Goal: Task Accomplishment & Management: Manage account settings

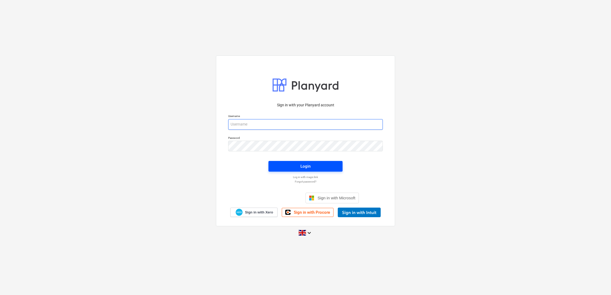
type input "[EMAIL_ADDRESS][DOMAIN_NAME]"
click at [281, 161] on button "Login" at bounding box center [305, 166] width 74 height 11
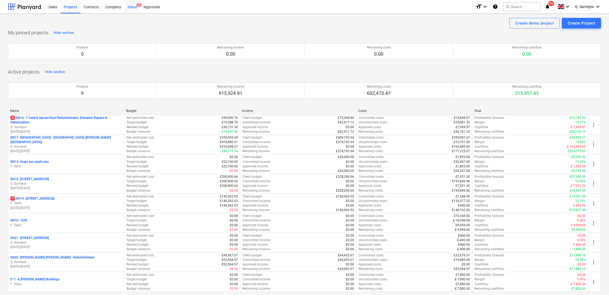
click at [137, 8] on div "Inbox 1" at bounding box center [132, 7] width 16 height 14
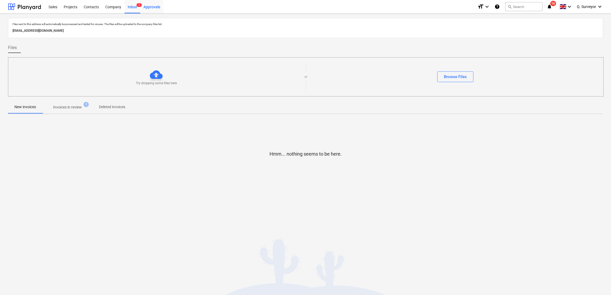
click at [149, 11] on div "Approvals" at bounding box center [151, 7] width 23 height 14
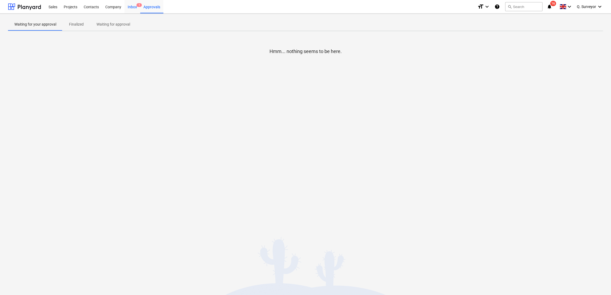
click at [134, 9] on div "Inbox 1" at bounding box center [132, 7] width 16 height 14
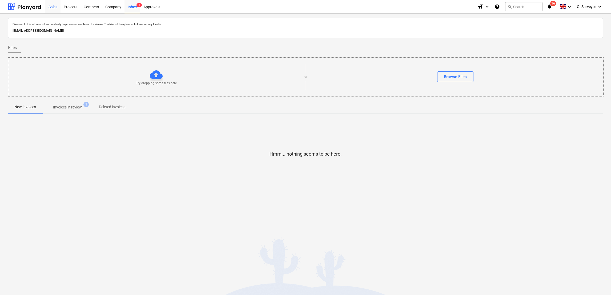
click at [56, 10] on div "Sales" at bounding box center [52, 7] width 15 height 14
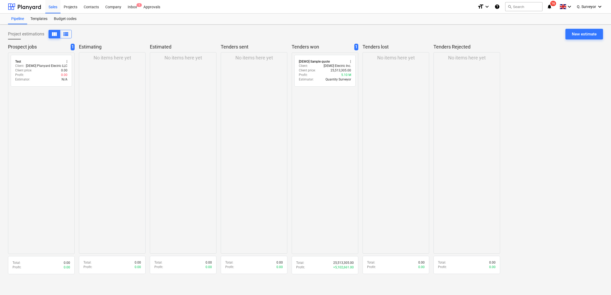
click at [91, 96] on div "No items here yet" at bounding box center [112, 152] width 67 height 201
click at [589, 35] on div "New estimate" at bounding box center [584, 34] width 25 height 7
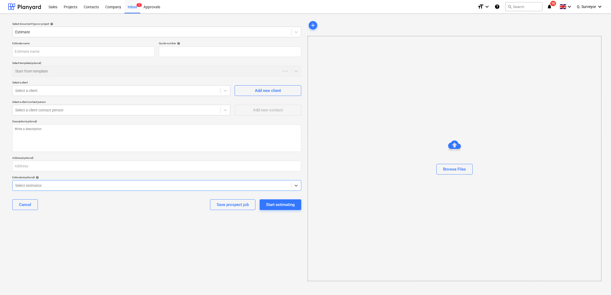
type textarea "x"
type input "QU-0006"
click at [31, 54] on input "text" at bounding box center [83, 51] width 142 height 11
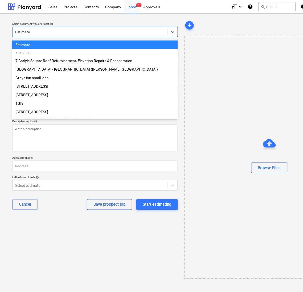
click at [55, 30] on div at bounding box center [90, 31] width 150 height 5
click at [245, 31] on div "add Browse Files" at bounding box center [269, 149] width 170 height 259
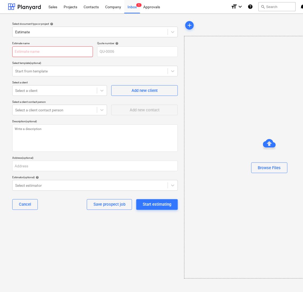
click at [47, 52] on input "text" at bounding box center [52, 51] width 81 height 11
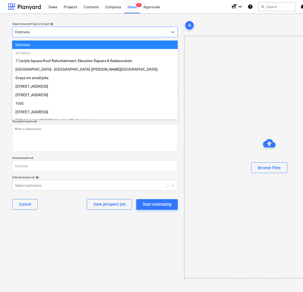
click at [33, 33] on div at bounding box center [90, 31] width 150 height 5
click at [72, 30] on div at bounding box center [90, 31] width 150 height 5
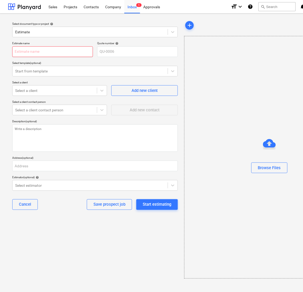
click at [57, 50] on input "text" at bounding box center [52, 51] width 81 height 11
click at [66, 52] on input "text" at bounding box center [52, 51] width 81 height 11
paste input "Conqueror House - Flooring Schedule"
type textarea "x"
type input "Conqueror House - Flooring Schedule"
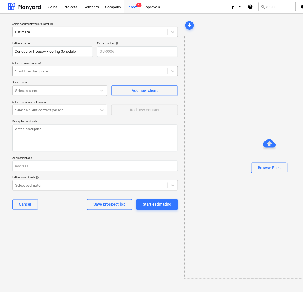
type textarea "x"
click at [61, 71] on div at bounding box center [90, 70] width 150 height 5
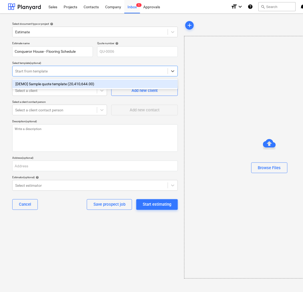
click at [65, 68] on div "Start from template" at bounding box center [90, 70] width 155 height 7
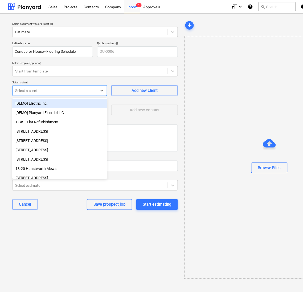
click at [59, 88] on div at bounding box center [54, 90] width 79 height 5
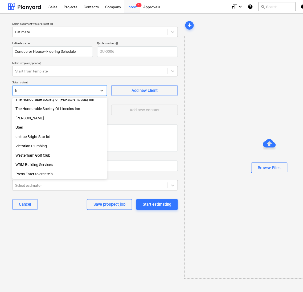
scroll to position [722, 0]
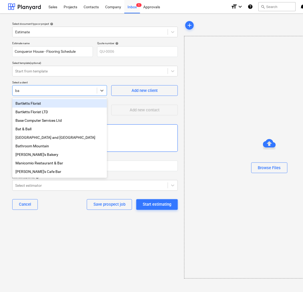
type input "b"
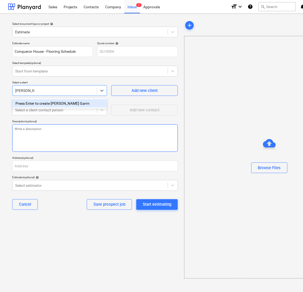
type input "[PERSON_NAME] Garrner"
type textarea "x"
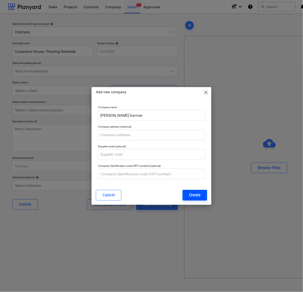
click at [199, 196] on div "Create" at bounding box center [195, 195] width 12 height 7
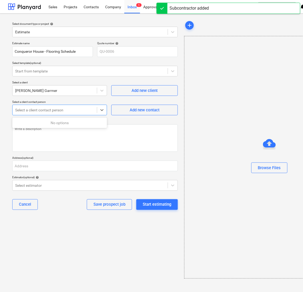
click at [65, 112] on div at bounding box center [54, 109] width 79 height 5
click at [83, 135] on textarea at bounding box center [95, 137] width 166 height 27
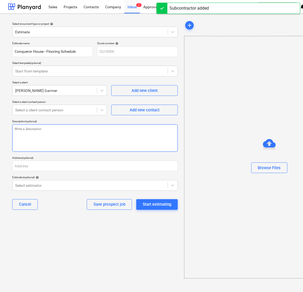
click at [85, 129] on textarea at bounding box center [95, 137] width 166 height 27
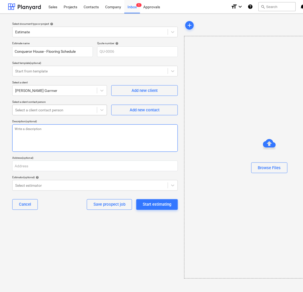
type textarea "x"
type textarea "R"
type textarea "x"
type textarea "Re"
type textarea "x"
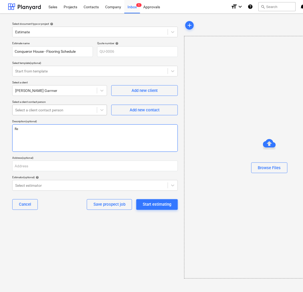
type textarea "Rem"
type textarea "x"
type textarea "Remo"
type textarea "x"
type textarea "Remov"
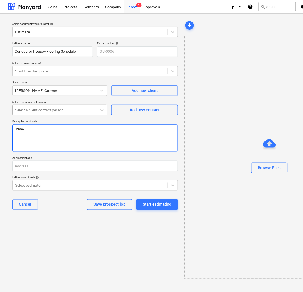
type textarea "x"
type textarea "Remova"
type textarea "x"
type textarea "Removal"
type textarea "x"
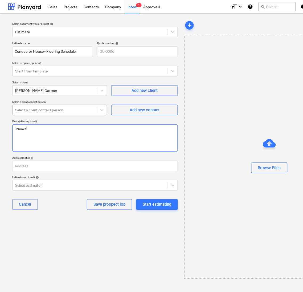
type textarea "Removal"
type textarea "x"
type textarea "Removal i"
type textarea "x"
type textarea "Removal if"
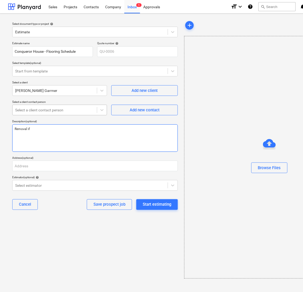
type textarea "x"
type textarea "Removal if"
type textarea "x"
type textarea "Removal if"
type textarea "x"
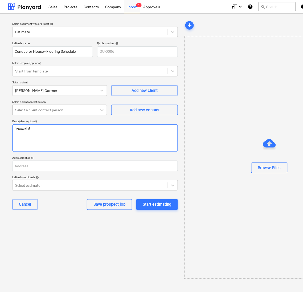
type textarea "Removal i"
type textarea "x"
type textarea "Removal"
type textarea "x"
type textarea "Removal o"
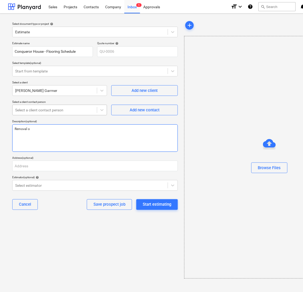
type textarea "x"
type textarea "Removal of"
type textarea "x"
type textarea "Removal of"
type textarea "x"
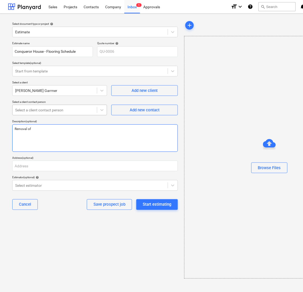
type textarea "Removal of e"
type textarea "x"
type textarea "Removal of ex"
type textarea "x"
type textarea "Removal of exs"
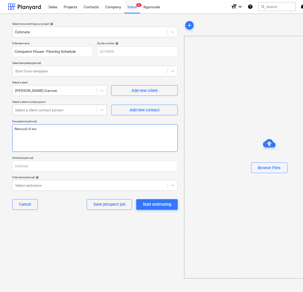
type textarea "x"
type textarea "Removal of ex"
type textarea "x"
type textarea "Removal of exi"
type textarea "x"
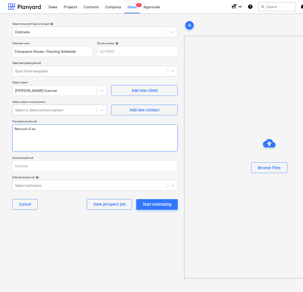
type textarea "Removal of exis"
type textarea "x"
type textarea "Removal of exist"
type textarea "x"
type textarea "Removal of existi"
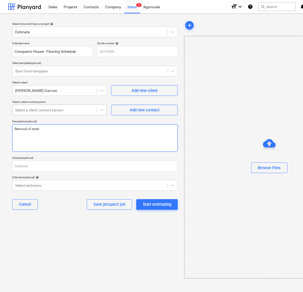
type textarea "x"
type textarea "Removal of existin"
type textarea "x"
type textarea "Removal of existing"
type textarea "x"
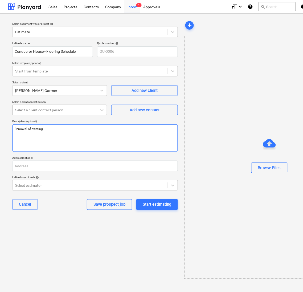
type textarea "Removal of existing"
type textarea "x"
type textarea "Removal of existing F"
type textarea "x"
type textarea "Removal of existing Fl"
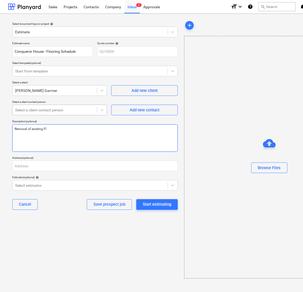
type textarea "x"
type textarea "Removal of existing Flo"
type textarea "x"
type textarea "Removal of existing Floo"
type textarea "x"
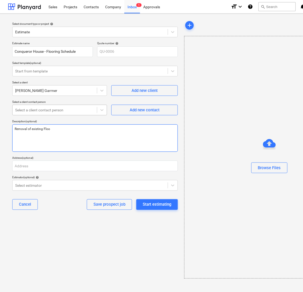
type textarea "Removal of existing Floor"
type textarea "x"
type textarea "Removal of existing Floori"
type textarea "x"
type textarea "Removal of existing Floorin"
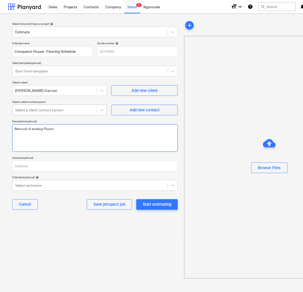
type textarea "x"
type textarea "Removal of existing Flooring"
type textarea "x"
type textarea "Removal of existing Flooring"
type textarea "x"
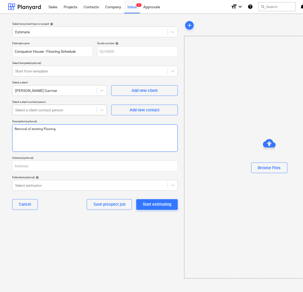
type textarea "Removal of existing Flooring"
type textarea "x"
type textarea "Removal of existing Floorin"
type textarea "x"
type textarea "Removal of existing Floori"
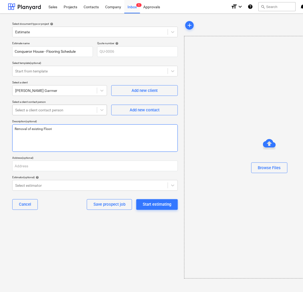
type textarea "x"
type textarea "Removal of existing Floor"
type textarea "x"
type textarea "Removal of existing Floo"
type textarea "x"
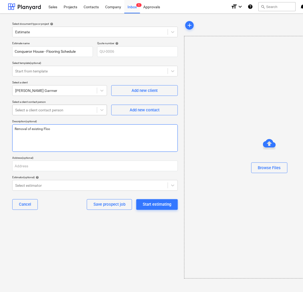
type textarea "Removal of existing Flo"
type textarea "x"
type textarea "Removal of existing Fl"
type textarea "x"
type textarea "Removal of existing F"
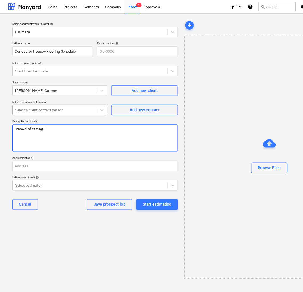
type textarea "x"
type textarea "Removal of existing"
type textarea "x"
type textarea "Removal of existing"
type textarea "x"
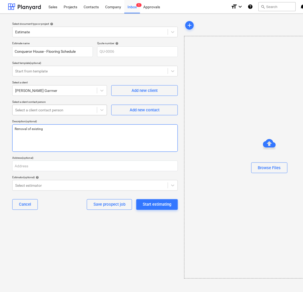
type textarea "Removal of existing"
type textarea "x"
type textarea "Removal of existing f"
type textarea "x"
type textarea "Removal of existing fl"
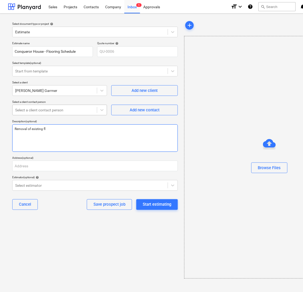
type textarea "x"
type textarea "Removal of existing flo"
type textarea "x"
type textarea "Removal of existing floo"
type textarea "x"
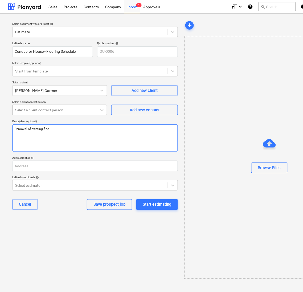
type textarea "Removal of existing floor"
type textarea "x"
type textarea "Removal of existing floori"
type textarea "x"
type textarea "Removal of existing floorin"
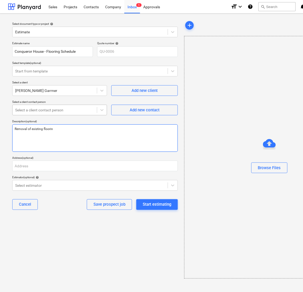
type textarea "x"
type textarea "Removal of existing flooring"
type textarea "x"
type textarea "Removal of existing flooring"
type textarea "x"
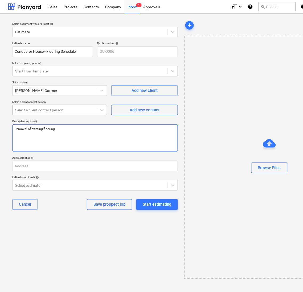
type textarea "Removal of existing flooring w"
type textarea "x"
type textarea "Removal of existing flooring wh"
type textarea "x"
type textarea "Removal of existing flooring whe"
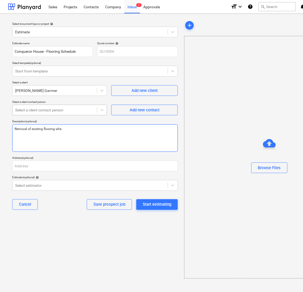
type textarea "x"
type textarea "Removal of existing flooring wher"
type textarea "x"
type textarea "Removal of existing flooring where"
type textarea "x"
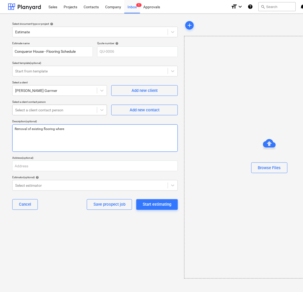
type textarea "Removal of existing flooring where"
type textarea "x"
type textarea "Removal of existing flooring where i"
type textarea "x"
type textarea "Removal of existing flooring where id"
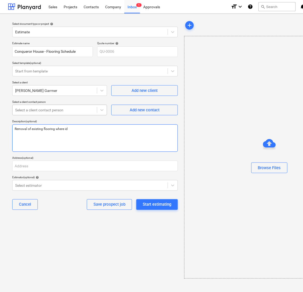
type textarea "x"
type textarea "Removal of existing flooring where ide"
type textarea "x"
type textarea "Removal of existing flooring where iden"
type textarea "x"
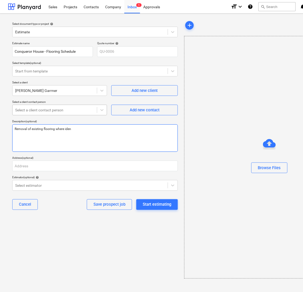
type textarea "Removal of existing flooring where ident"
type textarea "x"
type textarea "Removal of existing flooring where identi"
type textarea "x"
type textarea "Removal of existing flooring where identif"
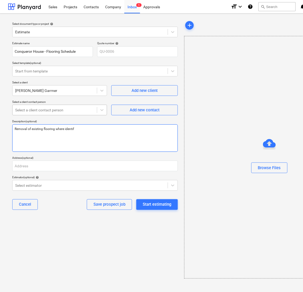
type textarea "x"
type textarea "Removal of existing flooring where identifi"
type textarea "x"
type textarea "Removal of existing flooring where identifie"
type textarea "x"
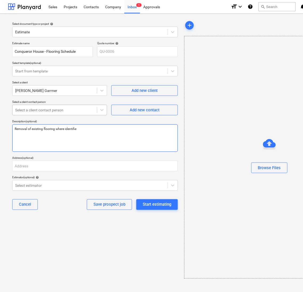
type textarea "Removal of existing flooring where identified"
type textarea "x"
type textarea "Removal of existing flooring where identified"
type textarea "x"
type textarea "Removal of existing flooring where identified a"
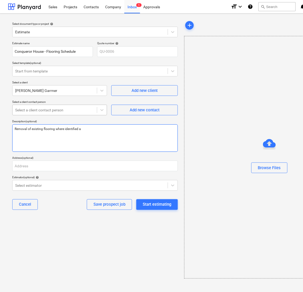
type textarea "x"
type textarea "Removal of existing flooring where identified an"
type textarea "x"
type textarea "Removal of existing flooring where identified and"
type textarea "x"
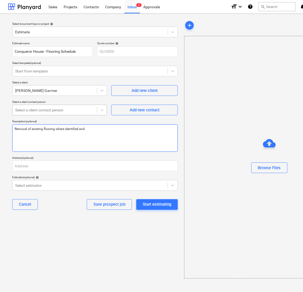
type textarea "Removal of existing flooring where identified and"
type textarea "x"
type textarea "Removal of existing flooring where identified and i"
type textarea "x"
type textarea "Removal of existing flooring where identified and is"
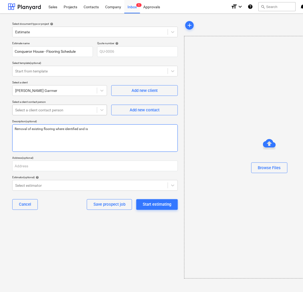
type textarea "x"
type textarea "Removal of existing flooring where identified and isn"
type textarea "x"
type textarea "Removal of existing flooring where identified and isnt"
type textarea "x"
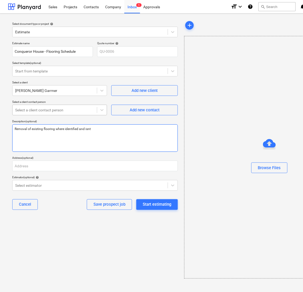
type textarea "Removal of existing flooring where identified and isnta"
type textarea "x"
type textarea "Removal of existing flooring where identified and isntal"
type textarea "x"
type textarea "Removal of existing flooring where identified and isntall"
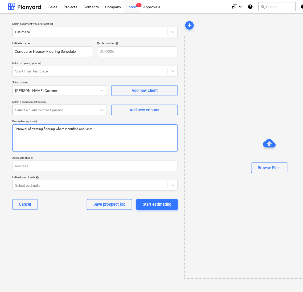
type textarea "x"
type textarea "Removal of existing flooring where identified and isntallt"
type textarea "x"
type textarea "Removal of existing flooring where identified and isntallti"
type textarea "x"
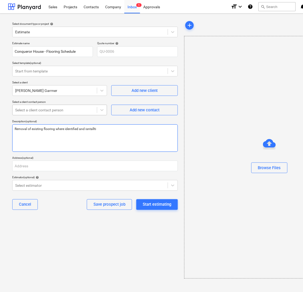
type textarea "Removal of existing flooring where identified and isntalltio"
type textarea "x"
type textarea "Removal of existing flooring where identified and isntalltion"
type textarea "x"
type textarea "Removal of existing flooring where identified and isntalltion"
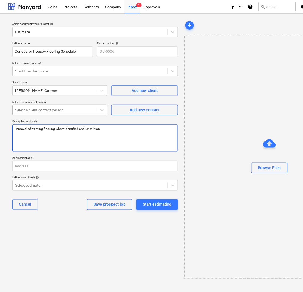
type textarea "x"
type textarea "Removal of existing flooring where identified and isntalltion o"
type textarea "x"
type textarea "Removal of existing flooring where identified and isntalltion of"
type textarea "x"
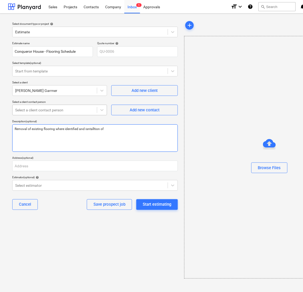
type textarea "Removal of existing flooring where identified and isntalltion of"
type textarea "x"
type textarea "Removal of existing flooring where identified and isntalltion of s"
type textarea "x"
type textarea "Removal of existing flooring where identified and isntalltion of st"
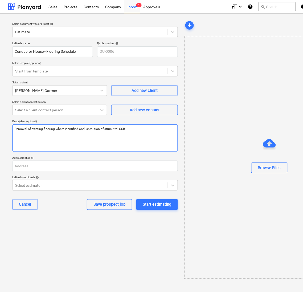
click at [116, 133] on textarea "Removal of existing flooring where identified and isntalltion of strucutral OSB" at bounding box center [95, 137] width 166 height 27
click at [115, 133] on textarea "Removal of existing flooring where identified and isntalltion of strucutral OSB" at bounding box center [95, 137] width 166 height 27
click at [110, 133] on textarea "Removal of existing flooring where identified and isntalltion of strucutral OSB" at bounding box center [95, 137] width 166 height 27
drag, startPoint x: 81, startPoint y: 145, endPoint x: 88, endPoint y: 132, distance: 14.5
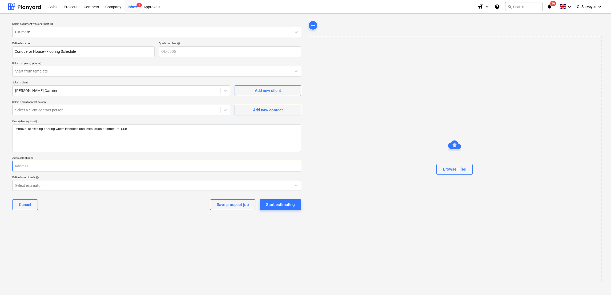
click at [41, 166] on input "text" at bounding box center [156, 166] width 289 height 11
paste input "Dover CT17 0FF"
click at [28, 167] on input "Dover CT17 0FF" at bounding box center [156, 166] width 289 height 11
click at [16, 167] on input "Dover CT17 0FF" at bounding box center [156, 166] width 289 height 11
click at [15, 167] on input "Dover CT17 0FF" at bounding box center [156, 166] width 289 height 11
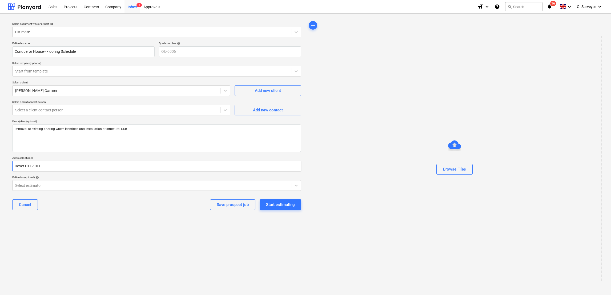
paste input "Conqueror House"
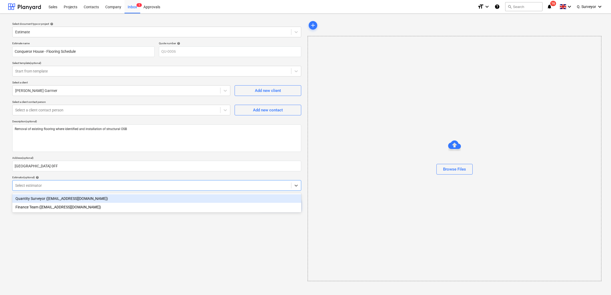
click at [58, 189] on div "Select estimator" at bounding box center [156, 185] width 289 height 11
click at [45, 202] on div "Quantity Surveyor ([EMAIL_ADDRESS][DOMAIN_NAME])" at bounding box center [156, 198] width 289 height 9
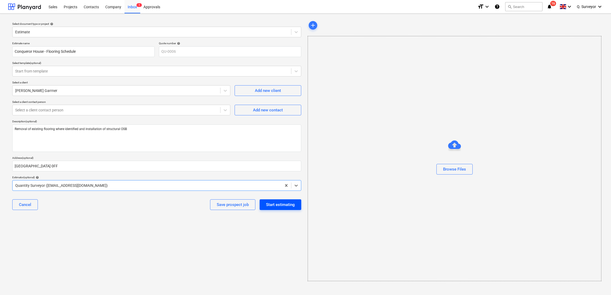
click at [273, 208] on div "Start estimating" at bounding box center [280, 204] width 29 height 7
click at [240, 205] on div "Save prospect job" at bounding box center [233, 204] width 32 height 7
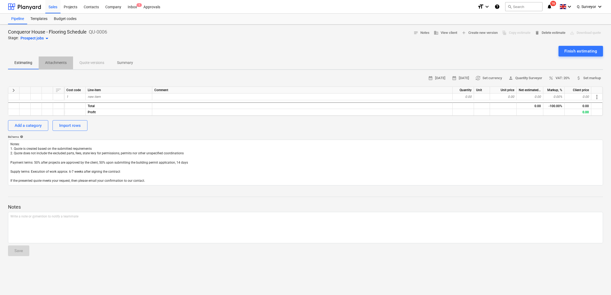
click at [52, 62] on p "Attachments" at bounding box center [56, 63] width 22 height 6
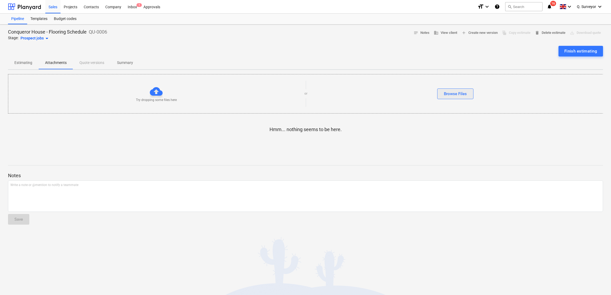
click at [464, 96] on div "Browse Files" at bounding box center [455, 93] width 23 height 7
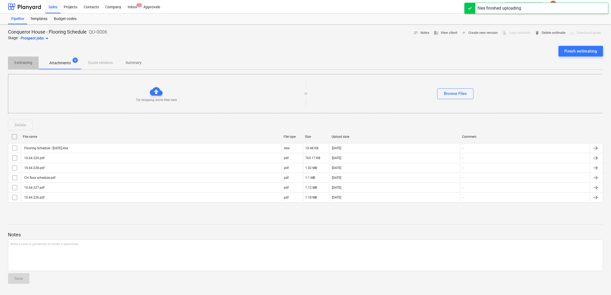
click at [25, 63] on p "Estimating" at bounding box center [23, 63] width 18 height 6
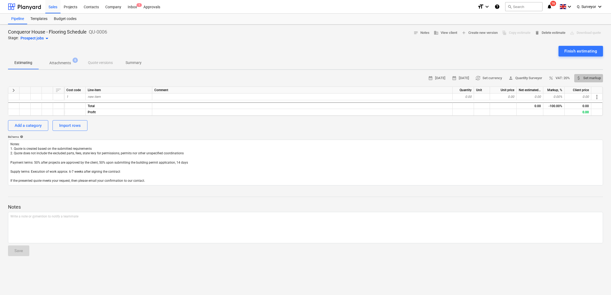
click at [599, 76] on span "attach_money Set markup" at bounding box center [588, 78] width 25 height 6
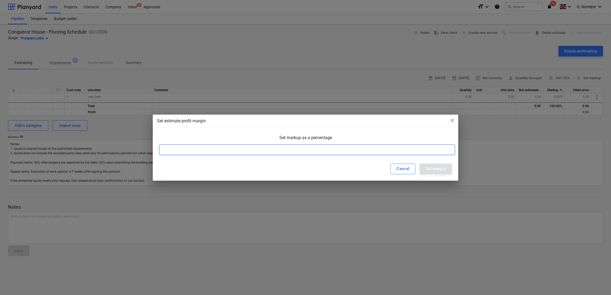
click at [350, 154] on input at bounding box center [307, 149] width 296 height 11
click at [435, 172] on button "Set margin" at bounding box center [435, 169] width 32 height 11
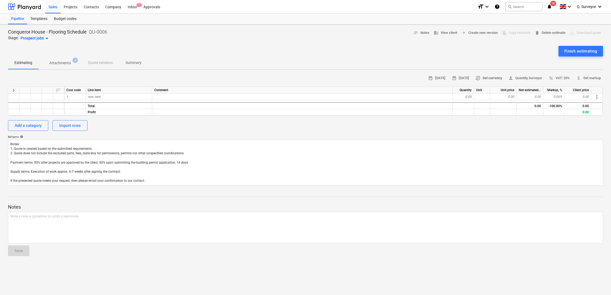
click at [490, 76] on span "currency_exchange Set currency" at bounding box center [488, 78] width 26 height 6
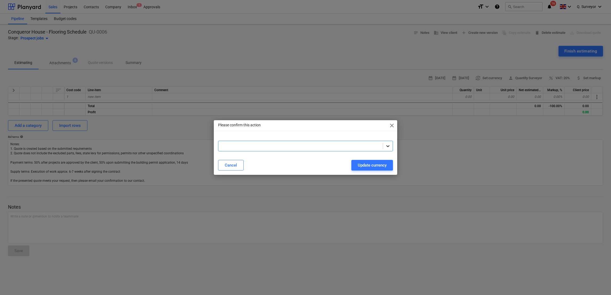
click at [385, 142] on div at bounding box center [388, 146] width 10 height 10
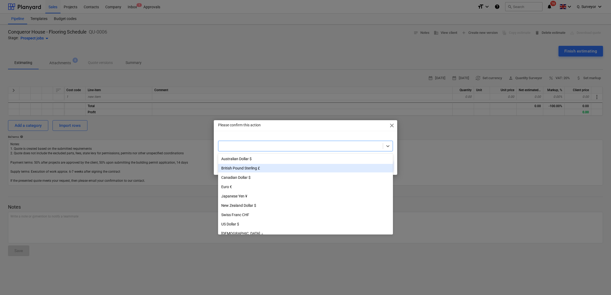
drag, startPoint x: 275, startPoint y: 164, endPoint x: 270, endPoint y: 167, distance: 5.6
click at [270, 167] on div "British Pound Sterling £" at bounding box center [305, 168] width 175 height 9
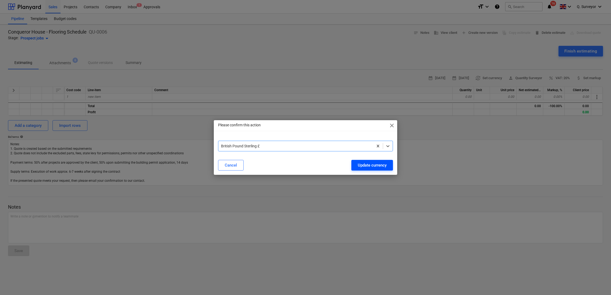
click at [386, 166] on div "Update currency" at bounding box center [372, 165] width 29 height 7
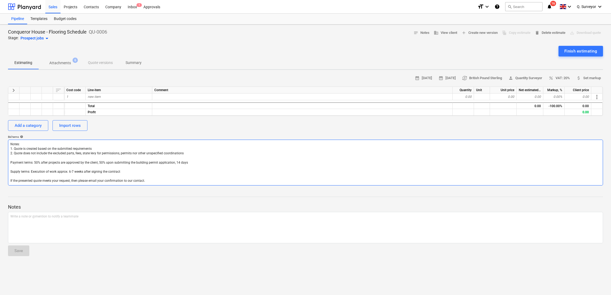
click at [58, 167] on textarea "Notes: 1. Quote is created based on the submitted requirements 2. Quote does no…" at bounding box center [305, 163] width 595 height 46
click at [102, 149] on textarea "Notes: 1. Quote is created based on the submitted requirements 2. Quote does no…" at bounding box center [305, 163] width 595 height 46
click at [188, 152] on textarea "Notes: 1. Quote is created based on the submitted requirements 2. Quote does no…" at bounding box center [305, 163] width 595 height 46
click at [62, 176] on textarea "Notes: 1. Quote is created based on the submitted requirements 2. Quote does no…" at bounding box center [305, 163] width 595 height 46
drag, startPoint x: 145, startPoint y: 179, endPoint x: 7, endPoint y: 140, distance: 143.7
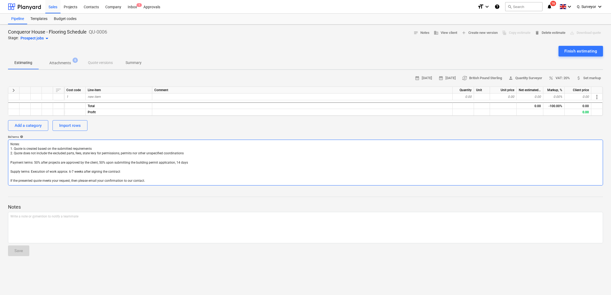
click at [7, 140] on div "Conqueror House - Flooring Schedule QU-0006 Stage: Prospect jobs arrow_drop_dow…" at bounding box center [305, 160] width 611 height 270
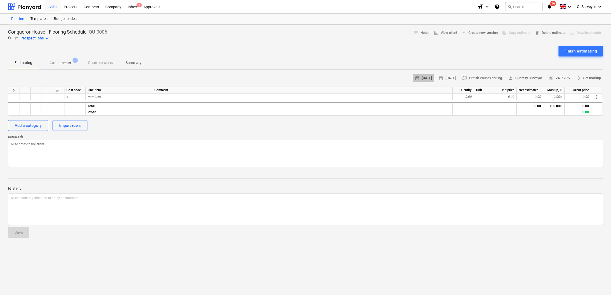
click at [415, 76] on span "calendar_month" at bounding box center [417, 78] width 5 height 5
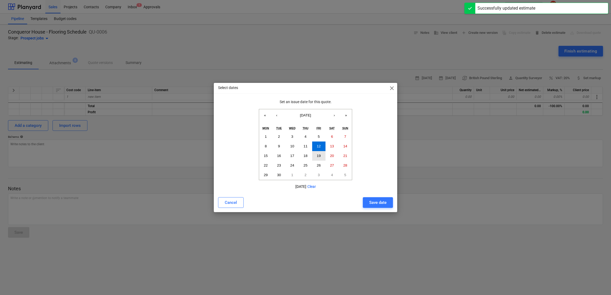
click at [324, 155] on button "19" at bounding box center [318, 156] width 13 height 10
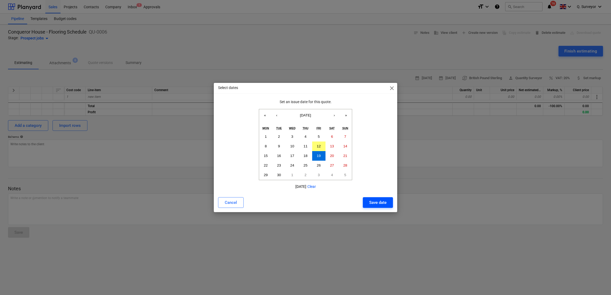
click at [377, 206] on div "Save date" at bounding box center [377, 202] width 17 height 7
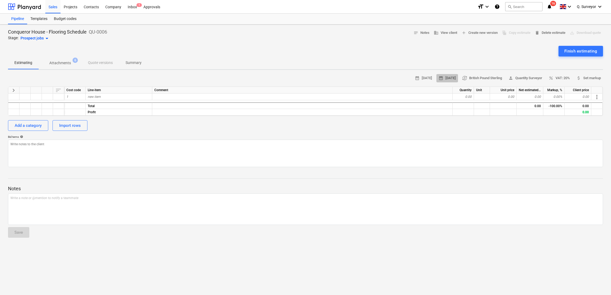
click at [438, 78] on span "calendar_month [DATE]" at bounding box center [446, 78] width 17 height 6
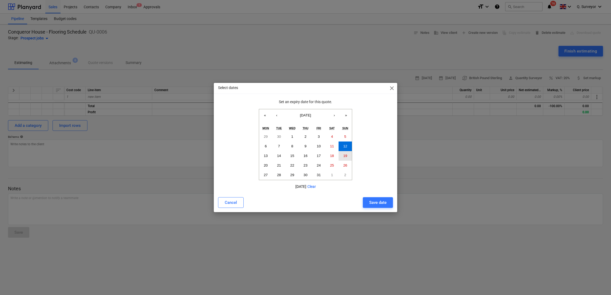
click at [347, 156] on abbr "19" at bounding box center [345, 156] width 4 height 4
click at [377, 205] on div "Save date" at bounding box center [377, 202] width 17 height 7
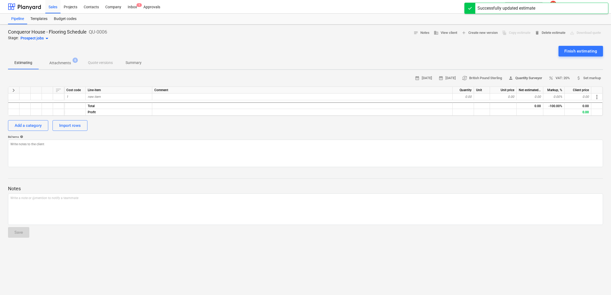
click at [524, 82] on button "person Quantity Surveyor" at bounding box center [525, 78] width 38 height 8
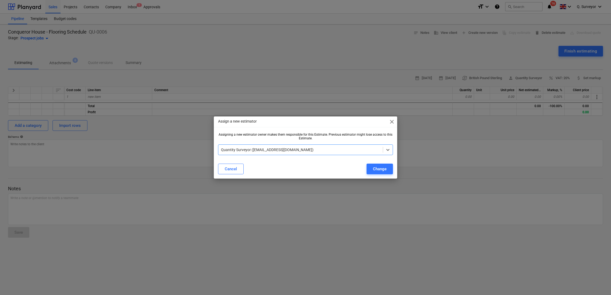
click at [390, 119] on span "close" at bounding box center [392, 122] width 6 height 6
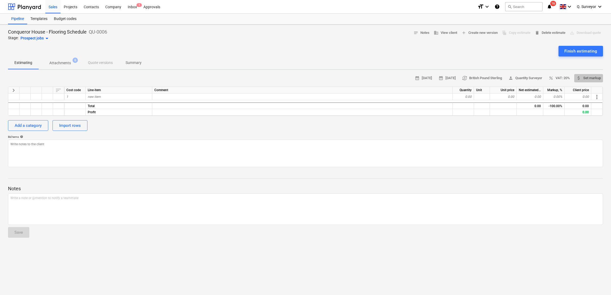
click at [588, 81] on button "attach_money Set markup" at bounding box center [588, 78] width 29 height 8
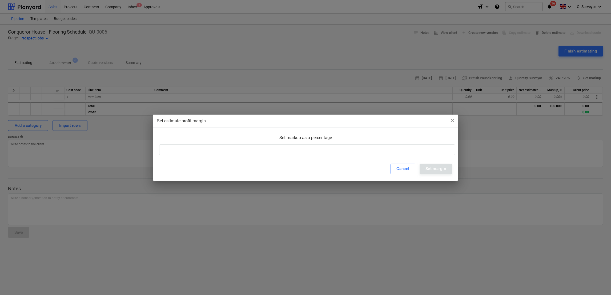
click at [448, 120] on div "Set estimate profit margin close" at bounding box center [305, 121] width 297 height 6
click at [452, 122] on span "close" at bounding box center [452, 120] width 6 height 6
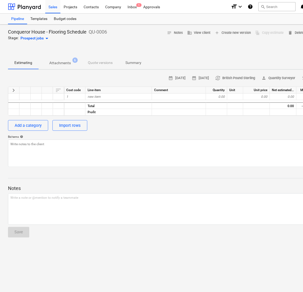
click at [11, 90] on span "keyboard_arrow_right" at bounding box center [13, 90] width 6 height 6
click at [14, 88] on span "keyboard_arrow_right" at bounding box center [13, 90] width 6 height 6
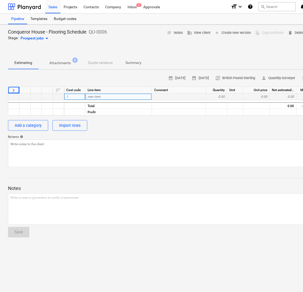
click at [33, 96] on div at bounding box center [36, 97] width 11 height 7
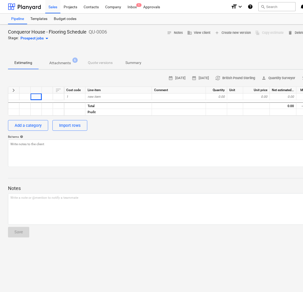
click at [60, 87] on div "sort" at bounding box center [58, 90] width 11 height 7
click at [59, 90] on div "sort" at bounding box center [58, 90] width 11 height 7
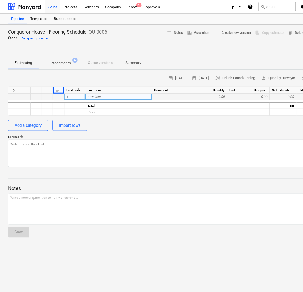
click at [59, 96] on div at bounding box center [58, 97] width 11 height 7
click at [29, 97] on div at bounding box center [24, 97] width 11 height 7
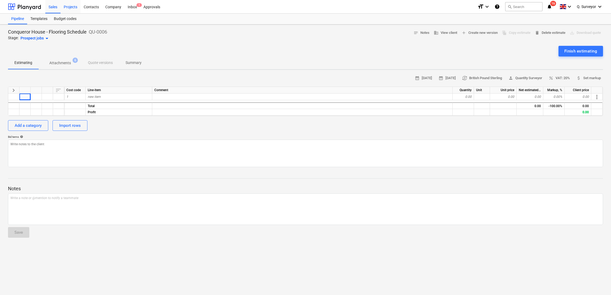
click at [71, 11] on div "Projects" at bounding box center [70, 7] width 20 height 14
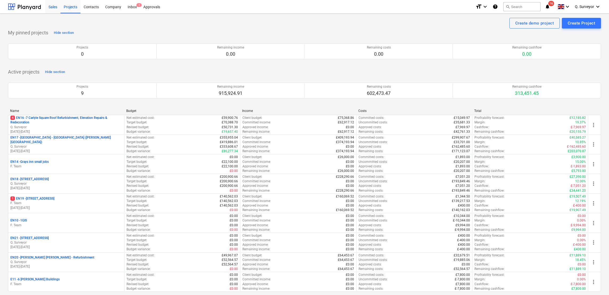
click at [54, 11] on div "Sales" at bounding box center [52, 7] width 15 height 14
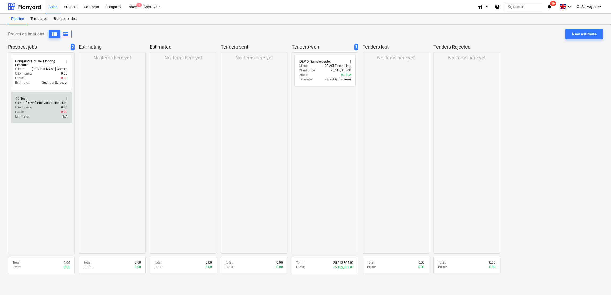
click at [33, 106] on div "Client price : 0.00" at bounding box center [41, 107] width 52 height 5
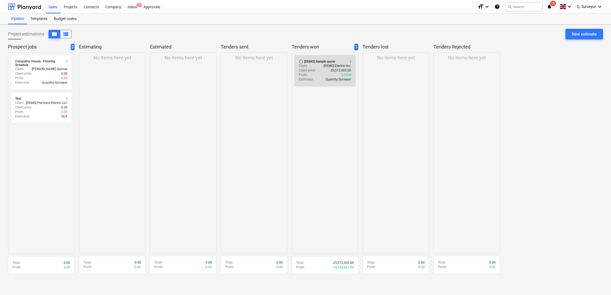
click at [316, 72] on div "Client price : 25,513,305.00" at bounding box center [325, 70] width 52 height 5
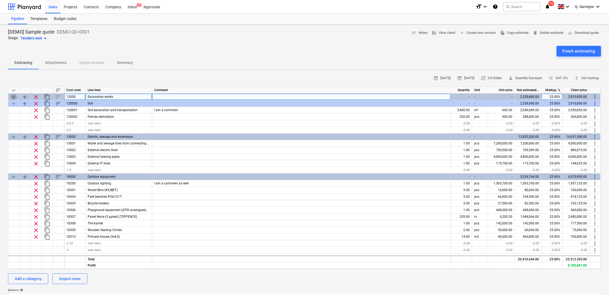
click at [15, 96] on span "keyboard_arrow_down" at bounding box center [13, 97] width 6 height 6
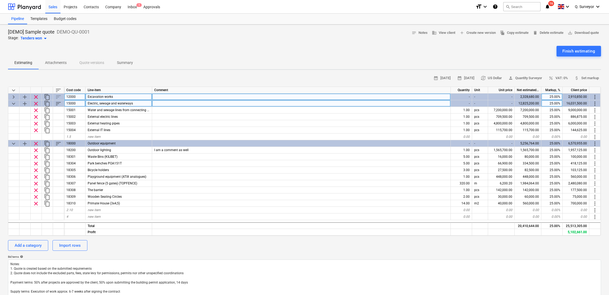
click at [23, 102] on span "add" at bounding box center [25, 103] width 6 height 6
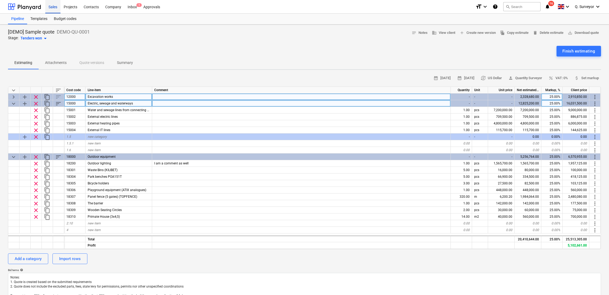
click at [56, 9] on div "Sales" at bounding box center [52, 7] width 15 height 14
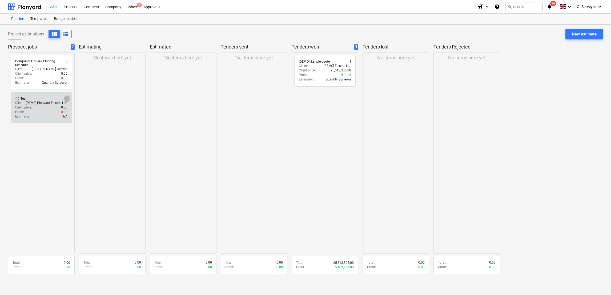
click at [66, 100] on span "more_vert" at bounding box center [67, 98] width 4 height 4
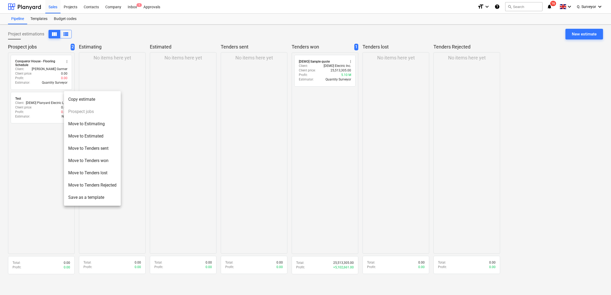
click at [50, 152] on div at bounding box center [305, 147] width 611 height 295
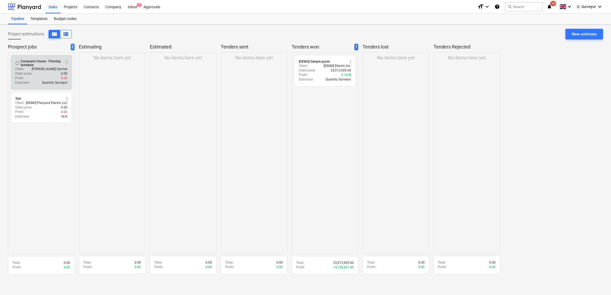
click at [56, 62] on div "Conqueror House - Flooring Schedule" at bounding box center [41, 62] width 41 height 7
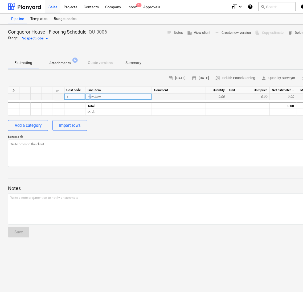
click at [90, 95] on span "new item" at bounding box center [94, 97] width 13 height 4
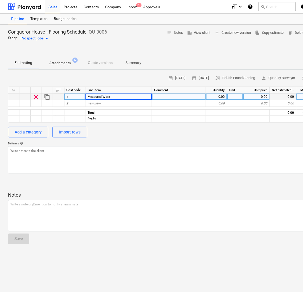
click at [123, 98] on div "Measured Wors" at bounding box center [119, 97] width 67 height 7
click at [119, 99] on input "Measured Wors" at bounding box center [119, 97] width 66 height 6
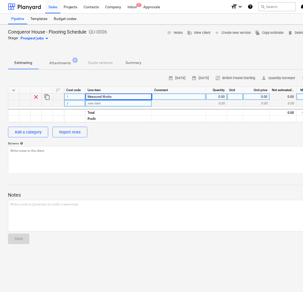
click at [90, 103] on span "new item" at bounding box center [94, 104] width 13 height 4
click at [103, 102] on div "new item" at bounding box center [119, 103] width 67 height 7
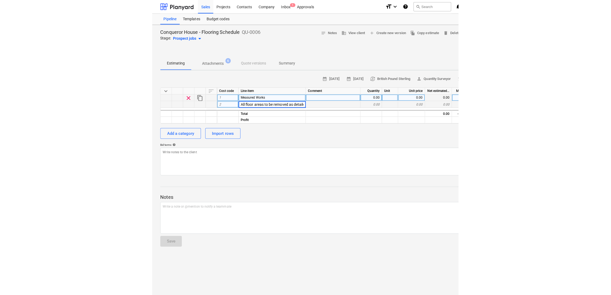
scroll to position [0, 25]
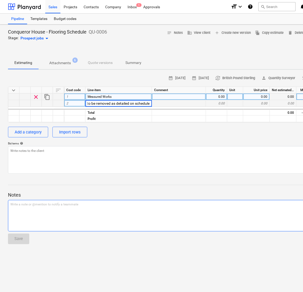
click at [128, 203] on p "Write a note or @mention to notify a teammate [PERSON_NAME]" at bounding box center [182, 205] width 344 height 5
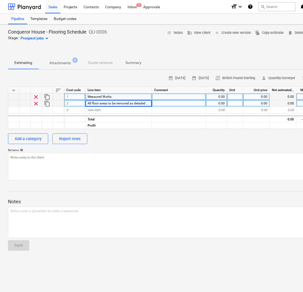
click at [11, 88] on span "keyboard_arrow_down" at bounding box center [13, 90] width 6 height 6
click at [13, 89] on span "keyboard_arrow_right" at bounding box center [13, 90] width 6 height 6
click at [55, 104] on div at bounding box center [58, 103] width 11 height 7
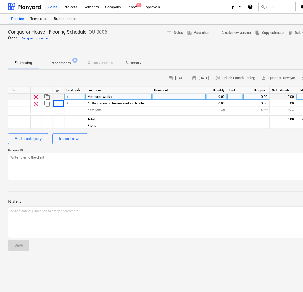
click at [17, 97] on div at bounding box center [13, 97] width 11 height 7
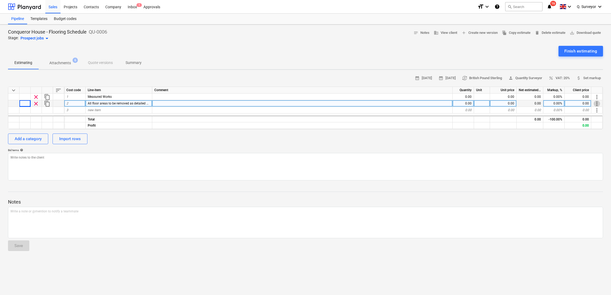
click at [596, 102] on span "more_vert" at bounding box center [596, 103] width 6 height 6
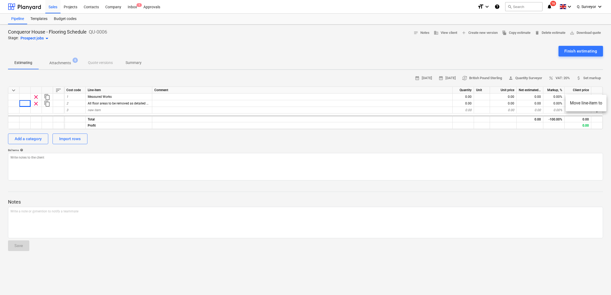
click at [586, 103] on li "Move line-item to" at bounding box center [585, 103] width 41 height 12
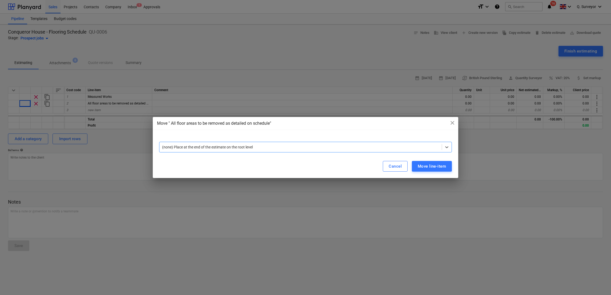
click at [234, 143] on div "(none) Place at the end of the estimate on the root level" at bounding box center [300, 146] width 282 height 7
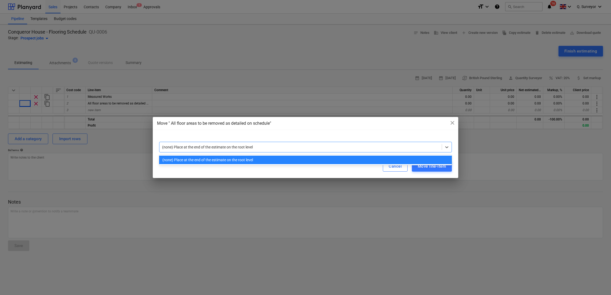
click at [221, 163] on div "(none) Place at the end of the estimate on the root level" at bounding box center [305, 160] width 293 height 9
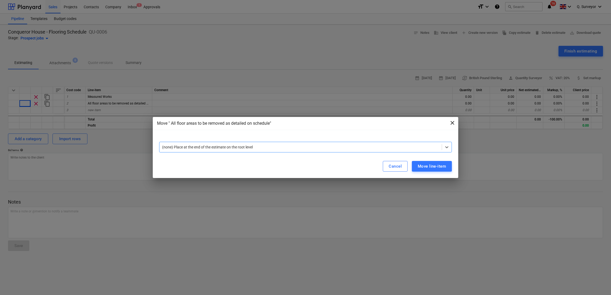
click at [453, 121] on span "close" at bounding box center [452, 123] width 6 height 6
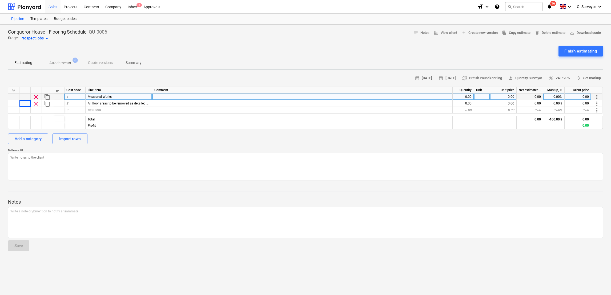
click at [17, 96] on div at bounding box center [13, 97] width 11 height 7
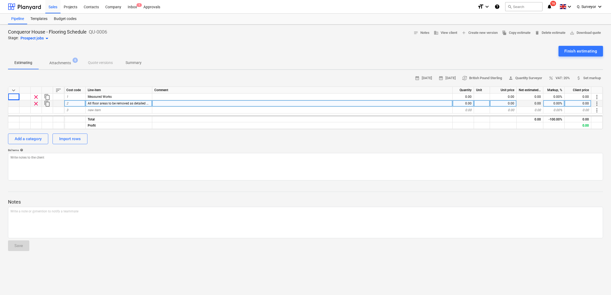
click at [22, 103] on div at bounding box center [24, 103] width 11 height 7
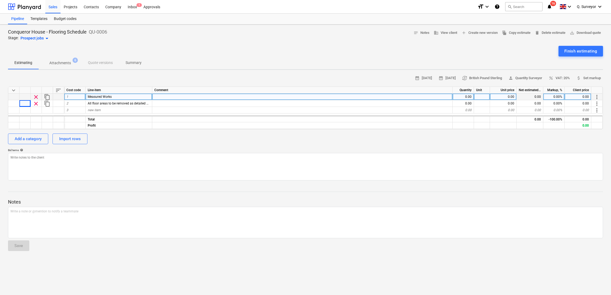
click at [95, 98] on div "Measured Works" at bounding box center [119, 97] width 67 height 7
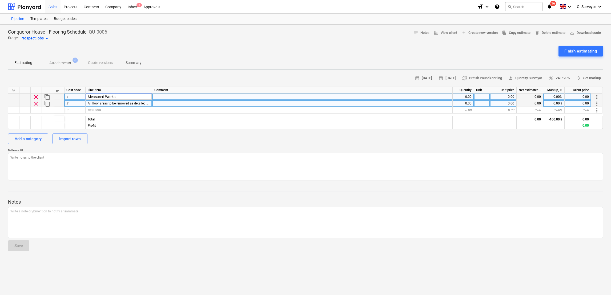
click at [95, 106] on div "All floor areas to be removed as detailed on schedule" at bounding box center [119, 103] width 67 height 7
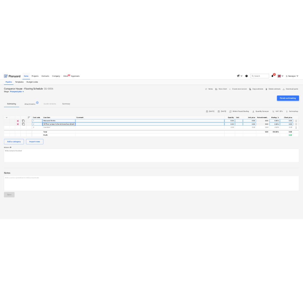
scroll to position [0, 25]
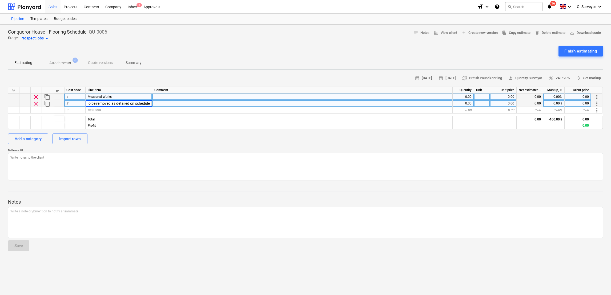
drag, startPoint x: 98, startPoint y: 104, endPoint x: 160, endPoint y: 50, distance: 81.6
click at [160, 50] on div "Finish estimating" at bounding box center [305, 51] width 595 height 11
click at [55, 8] on div "Sales" at bounding box center [52, 7] width 15 height 14
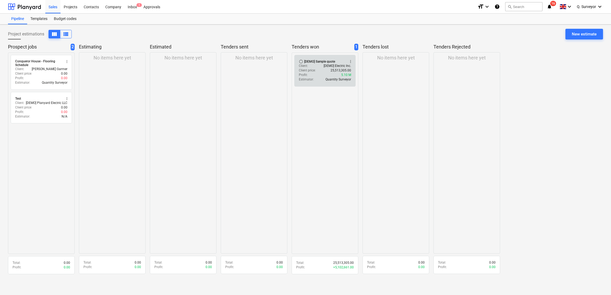
click at [319, 64] on div "Client : [DEMO] Electric Inc." at bounding box center [325, 66] width 52 height 5
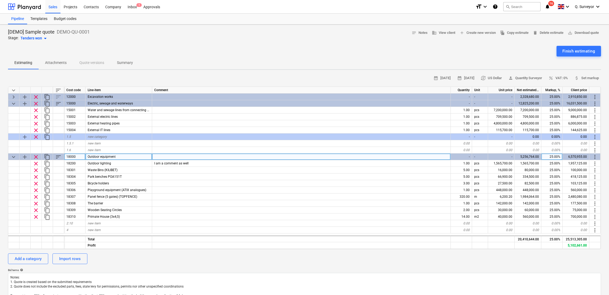
click at [13, 156] on span "keyboard_arrow_down" at bounding box center [13, 157] width 6 height 6
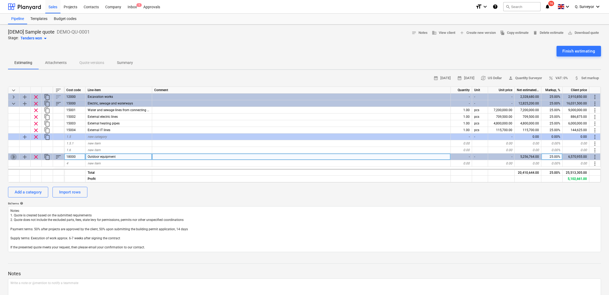
click at [13, 156] on span "keyboard_arrow_right" at bounding box center [13, 157] width 6 height 6
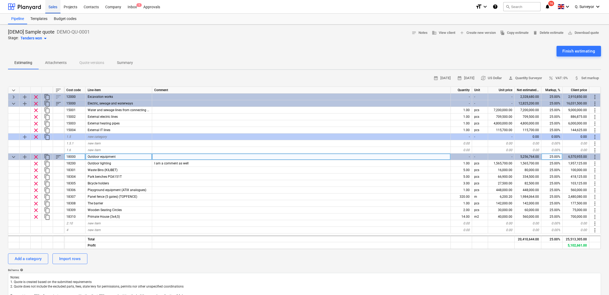
click at [53, 11] on div "Sales" at bounding box center [52, 7] width 15 height 14
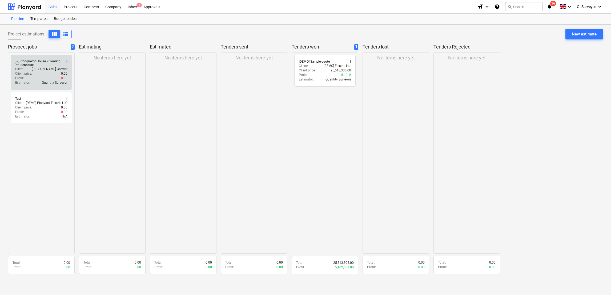
click at [27, 65] on div "Conqueror House - Flooring Schedule" at bounding box center [41, 62] width 41 height 7
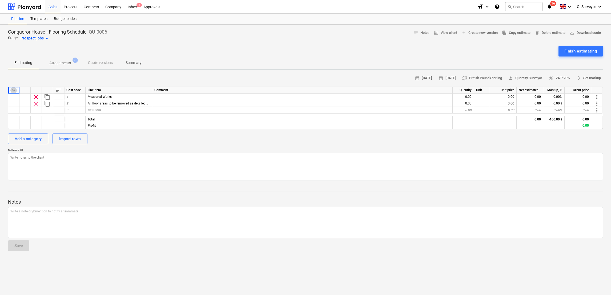
click at [16, 90] on span "keyboard_arrow_down" at bounding box center [13, 90] width 6 height 6
click at [15, 90] on span "keyboard_arrow_right" at bounding box center [13, 90] width 6 height 6
click at [27, 90] on div at bounding box center [24, 90] width 11 height 7
click at [23, 90] on div at bounding box center [24, 90] width 11 height 7
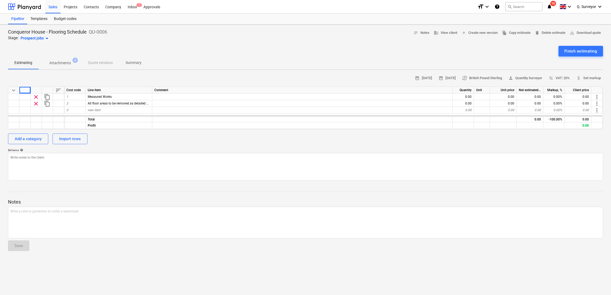
click at [38, 90] on div at bounding box center [36, 90] width 11 height 7
click at [67, 89] on div "Cost code" at bounding box center [74, 90] width 21 height 7
click at [87, 87] on div "Line-item" at bounding box center [119, 90] width 67 height 7
click at [59, 87] on span "sort" at bounding box center [58, 90] width 6 height 6
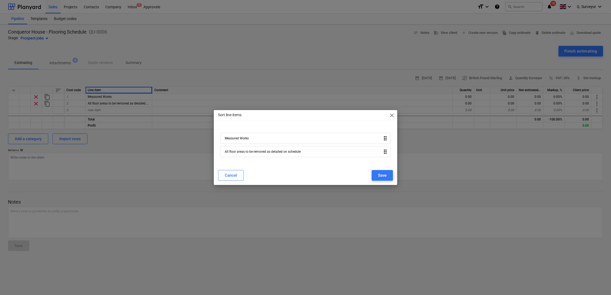
click at [383, 155] on div "All floor areas to be removed as detailed on schedule drag_indicator" at bounding box center [305, 151] width 171 height 11
drag, startPoint x: 391, startPoint y: 116, endPoint x: 381, endPoint y: 117, distance: 10.3
click at [391, 116] on span "close" at bounding box center [392, 115] width 6 height 6
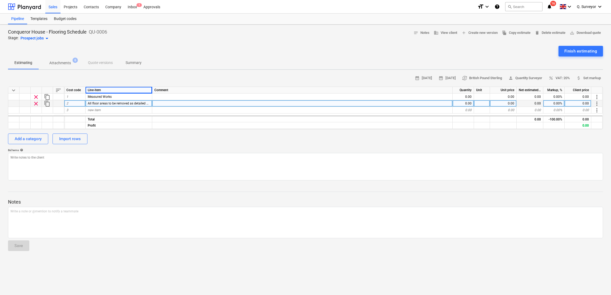
click at [78, 103] on div "2" at bounding box center [74, 103] width 21 height 7
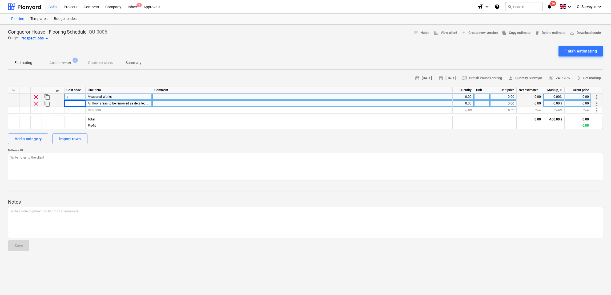
click at [68, 99] on div "1" at bounding box center [74, 97] width 21 height 7
click at [71, 105] on div "2" at bounding box center [74, 103] width 21 height 7
click at [246, 43] on div at bounding box center [305, 44] width 595 height 4
click at [77, 111] on div "3" at bounding box center [74, 110] width 21 height 7
click at [29, 134] on button "Add a category" at bounding box center [28, 139] width 40 height 11
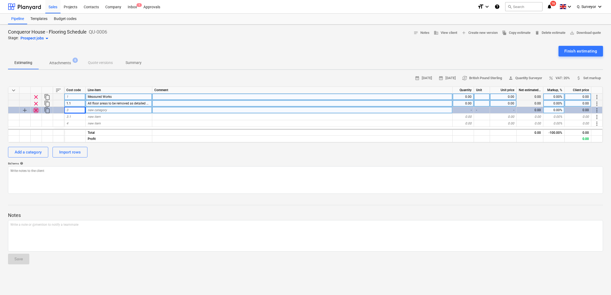
click at [36, 109] on span "clear" at bounding box center [36, 110] width 6 height 6
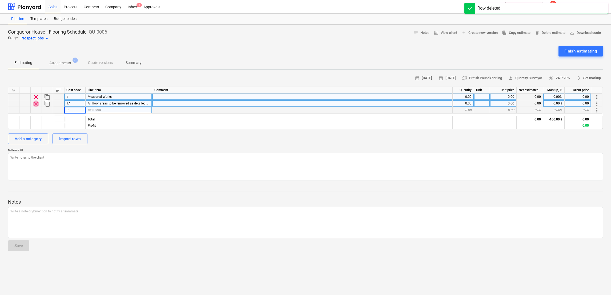
click at [35, 102] on span "clear" at bounding box center [36, 103] width 6 height 6
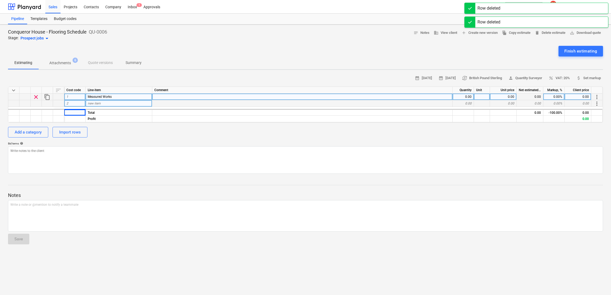
click at [36, 97] on span "clear" at bounding box center [36, 97] width 6 height 6
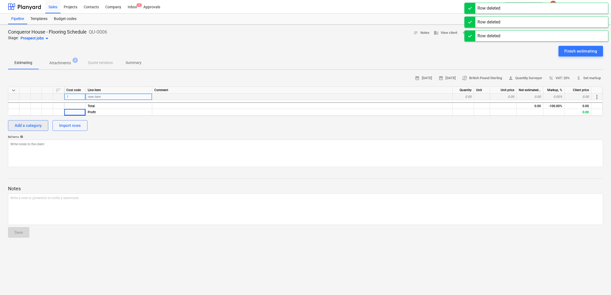
click at [39, 122] on div "Add a category" at bounding box center [28, 125] width 27 height 7
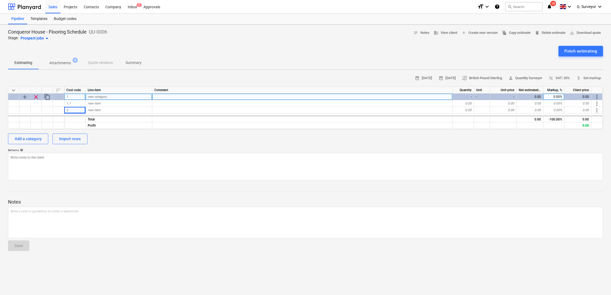
click at [99, 96] on span "new category" at bounding box center [97, 97] width 19 height 4
click at [196, 42] on div at bounding box center [305, 44] width 595 height 4
click at [23, 96] on span "add" at bounding box center [25, 97] width 6 height 6
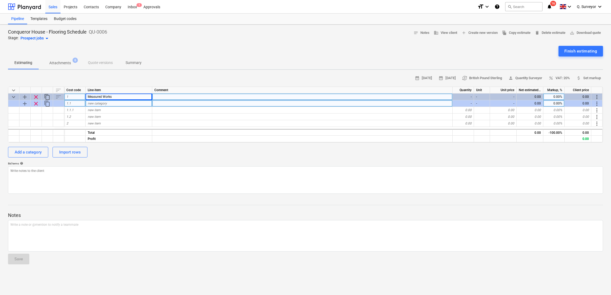
click at [106, 104] on span "new category" at bounding box center [97, 104] width 19 height 4
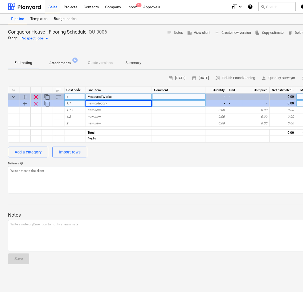
click at [113, 102] on div "new category" at bounding box center [119, 103] width 67 height 7
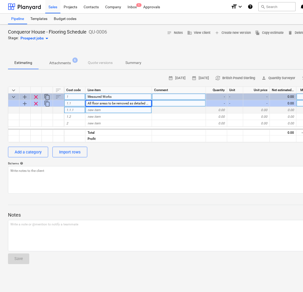
click at [104, 110] on div "new item" at bounding box center [119, 110] width 67 height 7
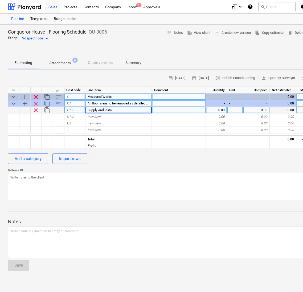
click at [118, 110] on div "Supply and install" at bounding box center [119, 110] width 67 height 7
click at [123, 110] on input "Supply and install" at bounding box center [119, 110] width 66 height 6
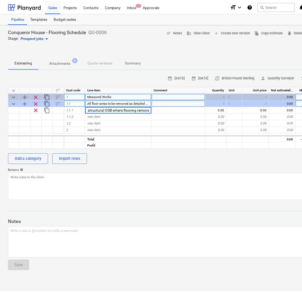
scroll to position [0, 50]
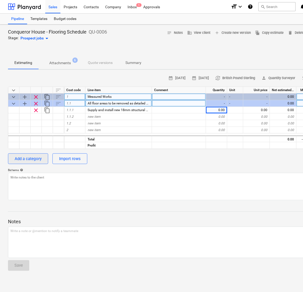
click at [21, 154] on button "Add a category" at bounding box center [28, 158] width 40 height 11
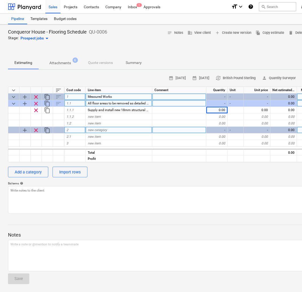
click at [102, 131] on span "new category" at bounding box center [97, 130] width 19 height 4
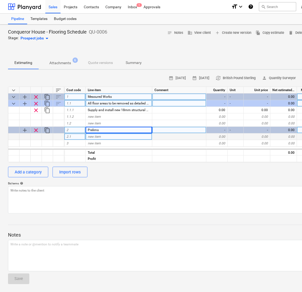
click at [92, 137] on span "new item" at bounding box center [94, 137] width 13 height 4
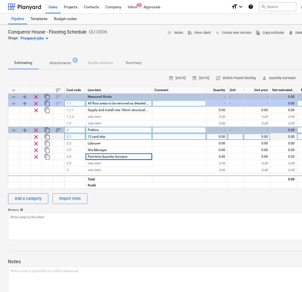
click at [226, 103] on div "-" at bounding box center [216, 103] width 21 height 7
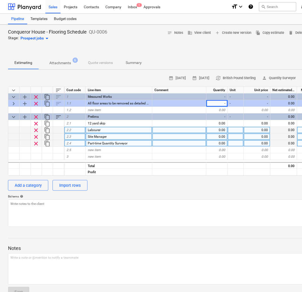
click at [127, 143] on div "Part-time Quantity Surveyor" at bounding box center [119, 143] width 67 height 7
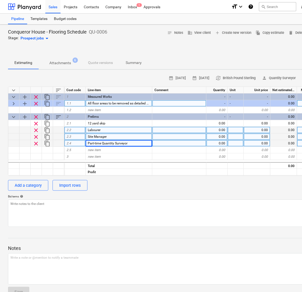
click at [139, 104] on span "All floor areas to be removed as detailed on schedule" at bounding box center [126, 104] width 76 height 4
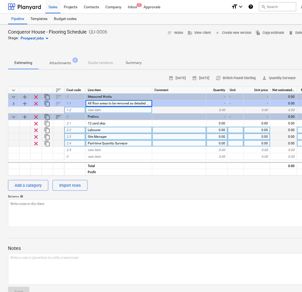
click at [138, 112] on div "new item" at bounding box center [119, 110] width 67 height 7
click at [108, 110] on input at bounding box center [119, 110] width 66 height 6
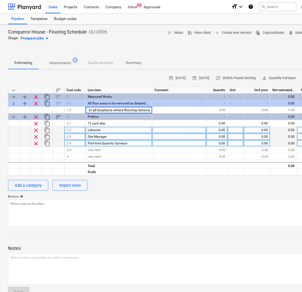
scroll to position [0, 68]
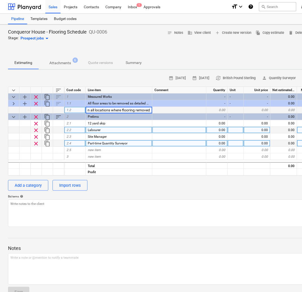
click at [92, 111] on input "Supply and install 18mm structural OSB in all locations where flooring removed" at bounding box center [119, 110] width 66 height 6
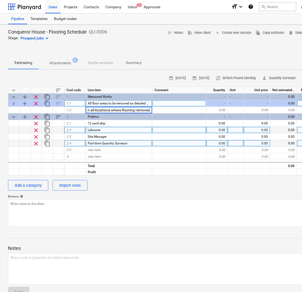
click at [108, 105] on div "All floor areas to be removed as detailed on schedule" at bounding box center [119, 103] width 67 height 7
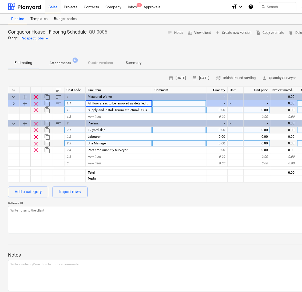
click at [103, 110] on span "Supply and install 18mm structural OSB in all locations where flooring removed" at bounding box center [145, 110] width 114 height 4
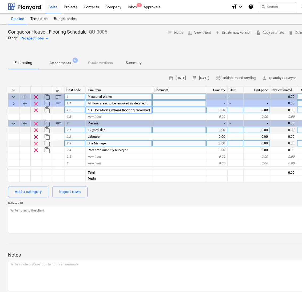
click at [134, 98] on div "Measured Works" at bounding box center [119, 97] width 67 height 7
click at [131, 102] on span "All floor areas to be removed as detailed on schedule" at bounding box center [126, 104] width 76 height 4
click at [111, 103] on input "All floor areas to be removed as detailed on schedule" at bounding box center [119, 103] width 66 height 6
drag, startPoint x: 99, startPoint y: 103, endPoint x: 140, endPoint y: 105, distance: 41.1
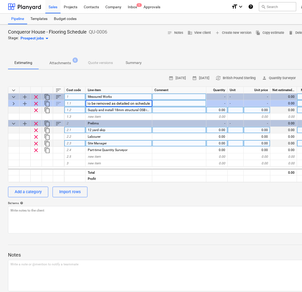
click at [147, 105] on input "All floor areas to be removed as detailed on schedule" at bounding box center [119, 103] width 66 height 6
click at [140, 105] on input "All floor areas to be removed as detailed on schedule" at bounding box center [119, 103] width 66 height 6
click at [149, 103] on input "All floor areas to be removed as detailed on schedule" at bounding box center [119, 103] width 66 height 6
click at [221, 104] on div "-" at bounding box center [216, 103] width 21 height 7
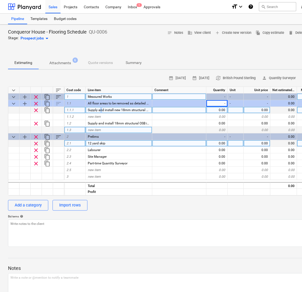
click at [101, 110] on span "Supply and install new 18mm structural OSB where flooring removed" at bounding box center [137, 110] width 99 height 4
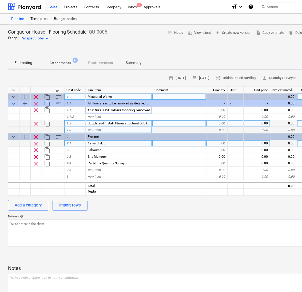
click at [135, 124] on span "Supply and install 18mm structural OSB in all locations where flooring removed" at bounding box center [145, 124] width 114 height 4
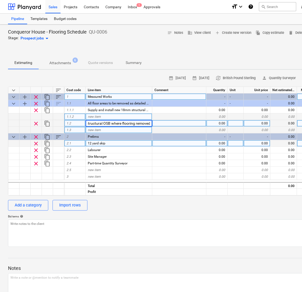
click at [132, 118] on div "new item" at bounding box center [119, 117] width 67 height 7
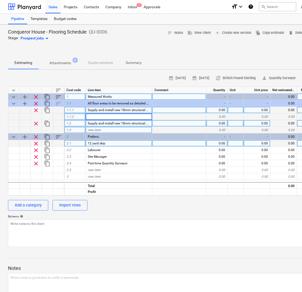
click at [35, 108] on span "clear" at bounding box center [36, 110] width 6 height 6
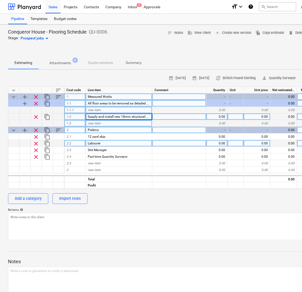
click at [223, 103] on div "-" at bounding box center [216, 103] width 21 height 7
click at [122, 103] on span "All floor areas to be removed as detailed on schedule proviided" at bounding box center [133, 104] width 90 height 4
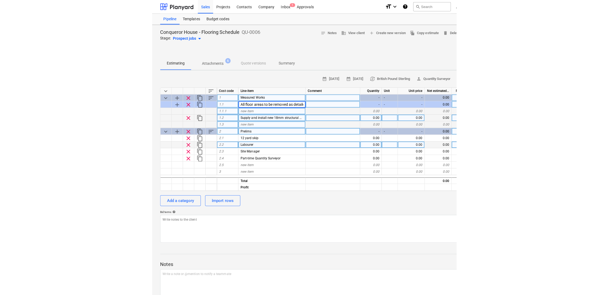
scroll to position [0, 41]
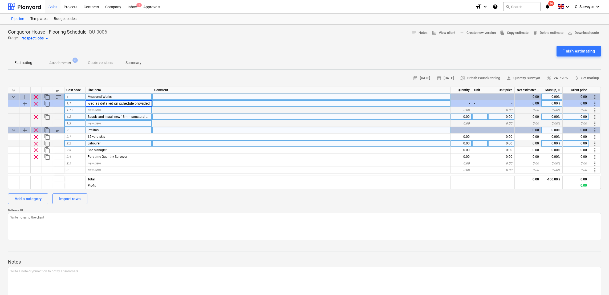
click at [132, 69] on div "Conqueror House - Flooring Schedule QU-0006 Stage: Prospect jobs arrow_drop_dow…" at bounding box center [304, 172] width 609 height 295
click at [33, 102] on span "clear" at bounding box center [36, 103] width 6 height 6
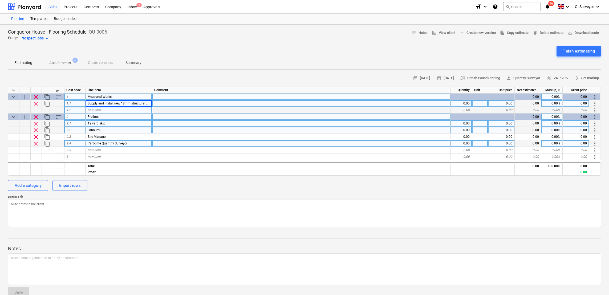
click at [102, 110] on div "new item" at bounding box center [119, 110] width 67 height 7
click at [139, 106] on div "keyboard_arrow_down sort Cost code Line-item Comment Quantity Unit Unit price N…" at bounding box center [304, 131] width 593 height 89
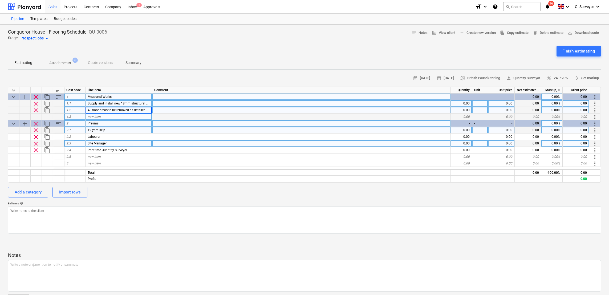
click at [100, 102] on span "Supply and install new 18mm structural OSB where flooring removed" at bounding box center [137, 104] width 99 height 4
click at [100, 115] on span "new item" at bounding box center [94, 117] width 13 height 4
click at [103, 112] on div "All floor areas to be removed as detailed on schedule proviided" at bounding box center [119, 110] width 67 height 7
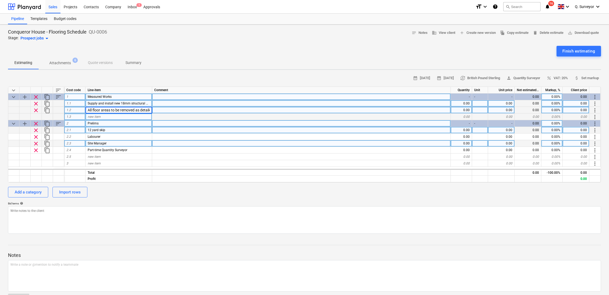
scroll to position [0, 41]
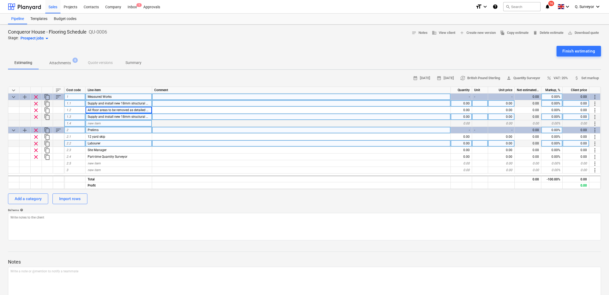
click at [111, 103] on span "Supply and install new 18mm structural OSB where flooring removed" at bounding box center [137, 104] width 99 height 4
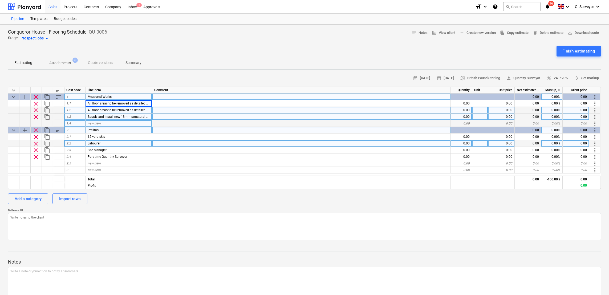
click at [34, 108] on span "clear" at bounding box center [36, 110] width 6 height 6
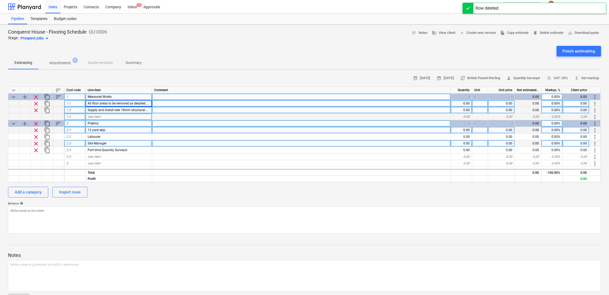
click at [148, 105] on div "All floor areas to be removed as detailed on schedule proviided" at bounding box center [119, 103] width 67 height 7
click at [143, 102] on input "All floor areas to be removed as detailed on schedule proviided" at bounding box center [119, 103] width 66 height 6
click at [143, 103] on input "All floor areas to be removed as detailed on schedule proviided" at bounding box center [119, 103] width 66 height 6
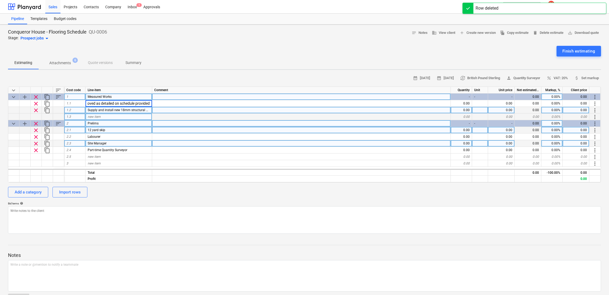
scroll to position [0, 40]
click at [129, 108] on span "Supply and install new 18mm structural OSB where flooring removed" at bounding box center [137, 110] width 99 height 4
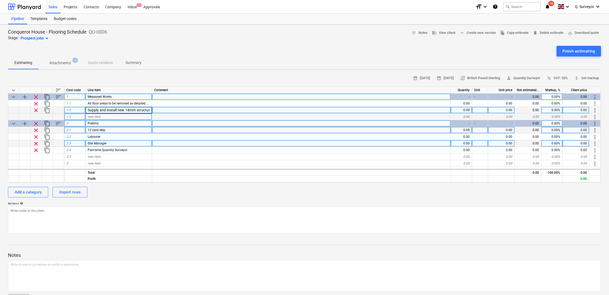
scroll to position [0, 51]
click at [148, 110] on input "Supply and install new 18mm structural OSB where flooring removed" at bounding box center [119, 110] width 66 height 6
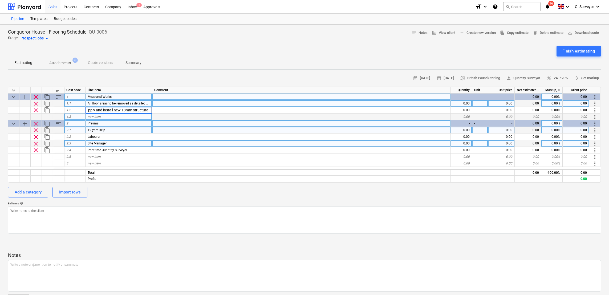
scroll to position [0, 0]
click at [113, 102] on span "All floor areas to be removed as detailed on schedule provided" at bounding box center [132, 104] width 89 height 4
click at [141, 102] on input "All floor areas to be removed as detailed on schedule provided" at bounding box center [119, 103] width 66 height 6
click at [286, 60] on div "Estimating Attachments 6 Quote versions Summary" at bounding box center [304, 62] width 593 height 13
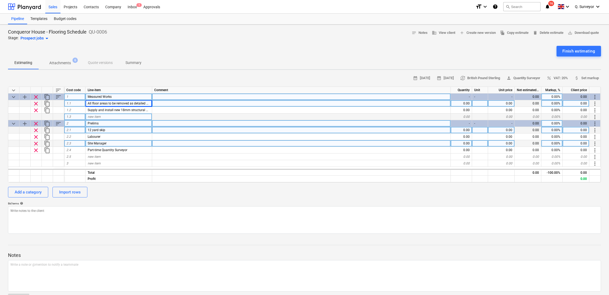
click at [461, 100] on div "0.00" at bounding box center [461, 103] width 21 height 7
click at [478, 104] on div at bounding box center [480, 103] width 16 height 7
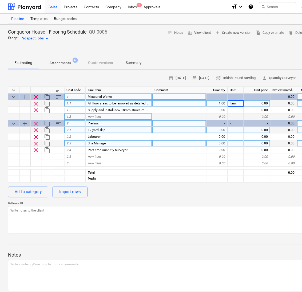
click at [273, 105] on div "0.00" at bounding box center [283, 103] width 27 height 7
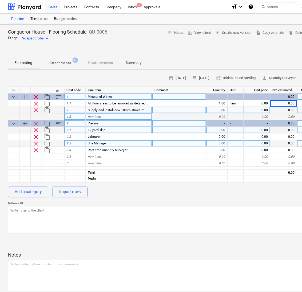
click at [260, 107] on div "0.00" at bounding box center [257, 110] width 27 height 7
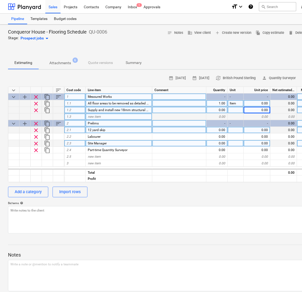
click at [259, 105] on div "0.00" at bounding box center [257, 103] width 27 height 7
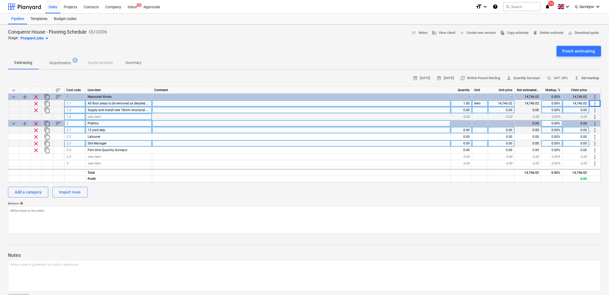
click at [575, 79] on span "attach_money" at bounding box center [577, 78] width 5 height 5
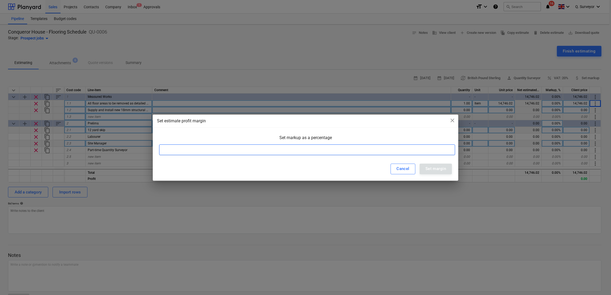
click at [387, 148] on input at bounding box center [307, 149] width 296 height 11
click at [426, 169] on div "Set margin" at bounding box center [435, 168] width 21 height 7
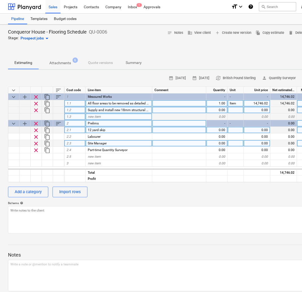
click at [224, 111] on div "0.00" at bounding box center [216, 110] width 21 height 7
click at [233, 109] on div at bounding box center [236, 110] width 16 height 7
click at [261, 107] on div "0.00" at bounding box center [257, 110] width 27 height 7
click at [216, 110] on div "1,289.00" at bounding box center [216, 110] width 21 height 7
click at [213, 129] on div "0.00" at bounding box center [216, 130] width 21 height 7
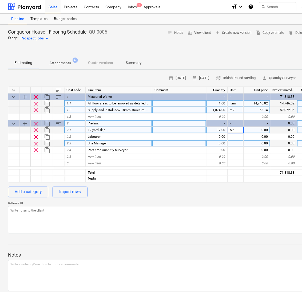
click at [233, 112] on div "m2" at bounding box center [236, 110] width 16 height 7
click at [262, 130] on div "0.00" at bounding box center [257, 130] width 27 height 7
click at [216, 142] on div "0.00" at bounding box center [216, 143] width 21 height 7
click at [232, 142] on div at bounding box center [236, 143] width 16 height 7
click at [250, 145] on div "0.00" at bounding box center [257, 143] width 27 height 7
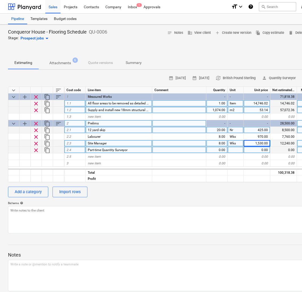
click at [236, 150] on div at bounding box center [236, 150] width 16 height 7
click at [224, 151] on div "0.00" at bounding box center [216, 150] width 21 height 7
click at [243, 147] on div at bounding box center [236, 150] width 16 height 7
click at [253, 150] on div "0.00" at bounding box center [257, 150] width 27 height 7
click at [263, 194] on div "Add a category Import rows" at bounding box center [182, 192] width 349 height 11
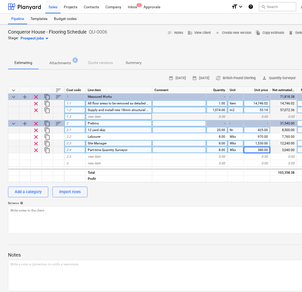
click at [266, 118] on div "0.00" at bounding box center [257, 117] width 27 height 7
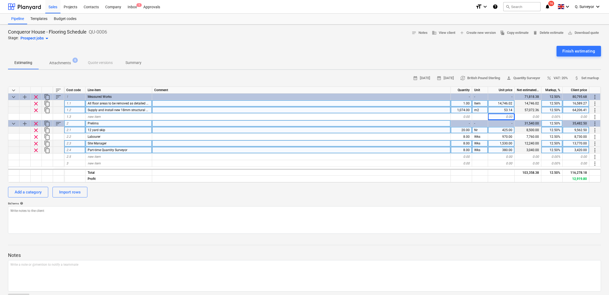
click at [448, 88] on div "Comment" at bounding box center [301, 90] width 299 height 7
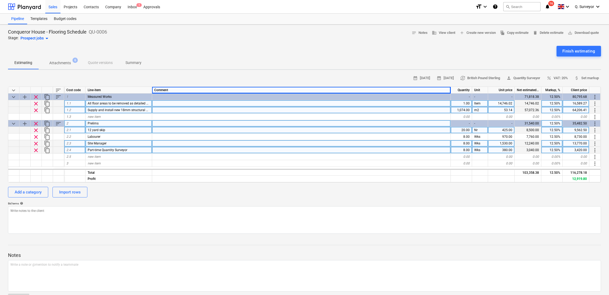
click at [400, 55] on div "Finish estimating" at bounding box center [304, 51] width 593 height 11
click at [370, 53] on div "Finish estimating" at bounding box center [304, 51] width 593 height 11
click at [560, 80] on span "percent VAT: 20%" at bounding box center [557, 78] width 21 height 6
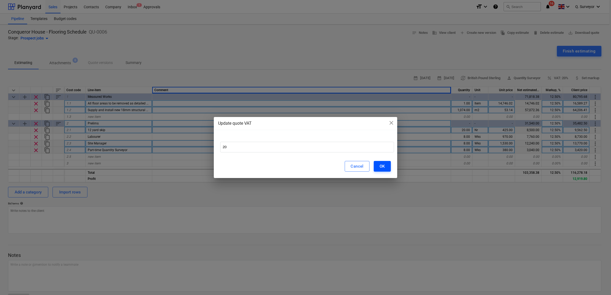
click at [381, 164] on div "OK" at bounding box center [381, 166] width 5 height 7
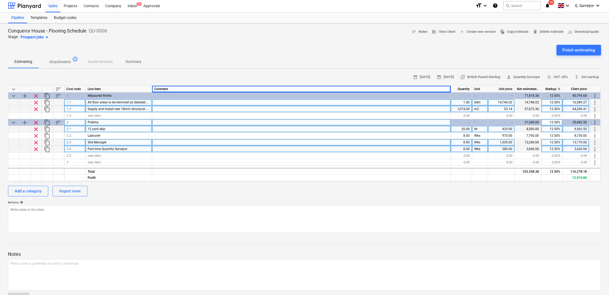
scroll to position [0, 0]
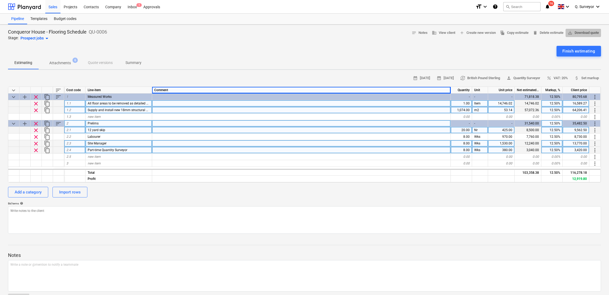
click at [578, 33] on span "save_alt Download quote" at bounding box center [583, 33] width 31 height 6
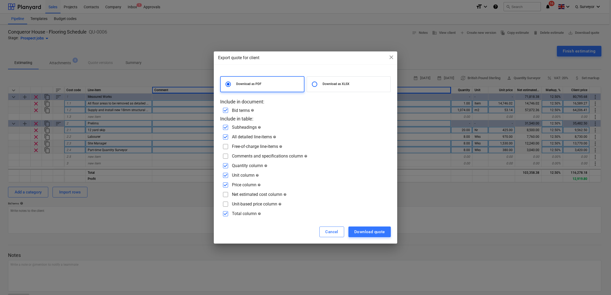
click at [223, 160] on input "checkbox" at bounding box center [225, 156] width 9 height 9
click at [225, 194] on input "checkbox" at bounding box center [225, 194] width 9 height 9
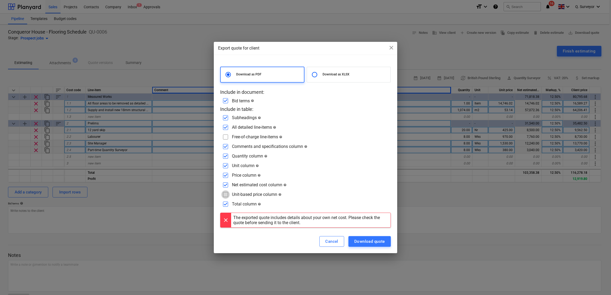
click at [225, 194] on input "checkbox" at bounding box center [225, 194] width 9 height 9
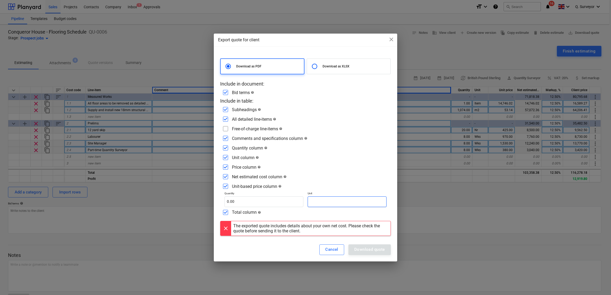
click at [332, 202] on input "text" at bounding box center [347, 201] width 79 height 11
click at [338, 178] on div "Net estimated cost column help" at bounding box center [305, 176] width 171 height 9
click at [226, 176] on input "checkbox" at bounding box center [225, 176] width 9 height 9
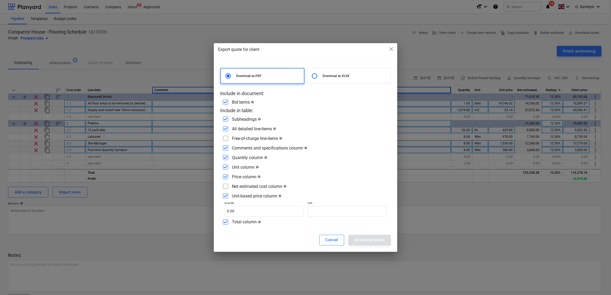
click at [225, 196] on input "checkbox" at bounding box center [225, 196] width 9 height 9
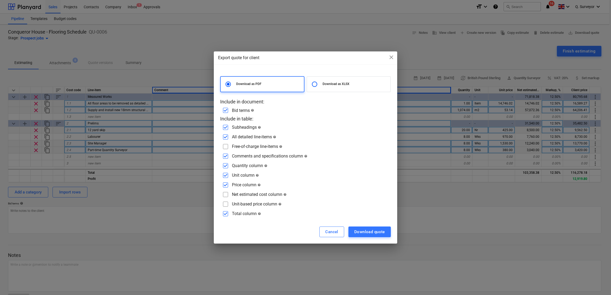
click at [226, 195] on input "checkbox" at bounding box center [225, 194] width 9 height 9
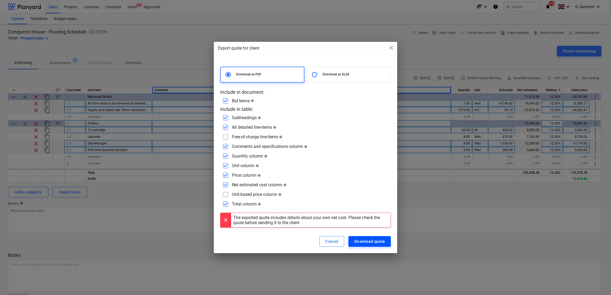
click at [378, 239] on div "Download quote" at bounding box center [369, 241] width 31 height 7
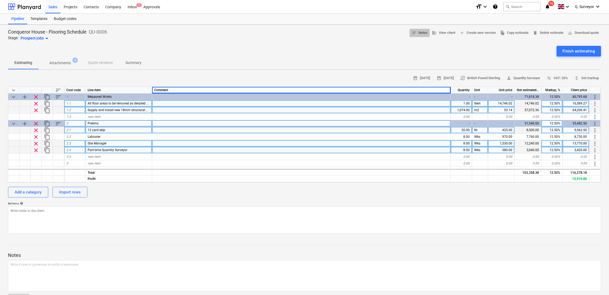
click at [420, 33] on span "notes Notes" at bounding box center [420, 33] width 16 height 6
click at [576, 35] on span "save_alt Download quote" at bounding box center [583, 33] width 31 height 6
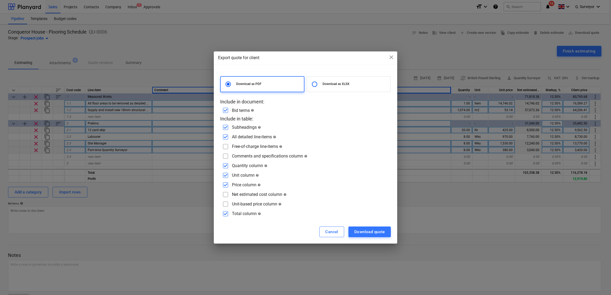
click at [227, 157] on input "checkbox" at bounding box center [225, 156] width 9 height 9
click at [230, 205] on div "Unit-based price column help" at bounding box center [305, 204] width 171 height 9
click at [226, 205] on input "checkbox" at bounding box center [225, 204] width 9 height 9
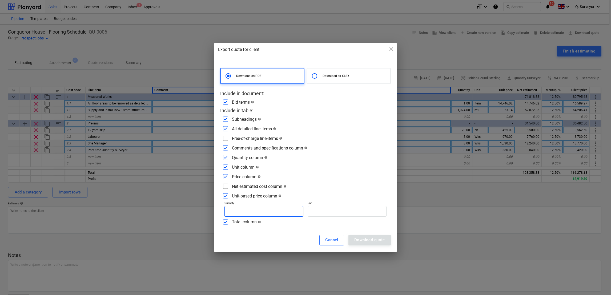
click at [233, 208] on input "text" at bounding box center [263, 211] width 79 height 11
click at [447, 96] on div "Export quote for client close Download as PDF Download as XLSX Include in docum…" at bounding box center [305, 147] width 611 height 295
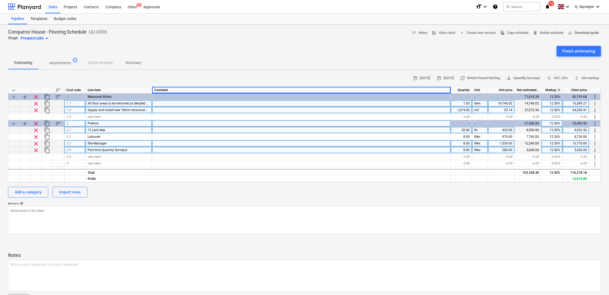
click at [576, 31] on span "save_alt Download quote" at bounding box center [583, 33] width 31 height 6
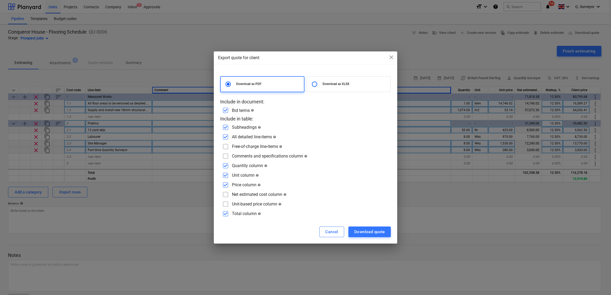
click at [231, 203] on div "Unit-based price column help" at bounding box center [305, 204] width 171 height 9
click at [229, 207] on input "checkbox" at bounding box center [225, 204] width 9 height 9
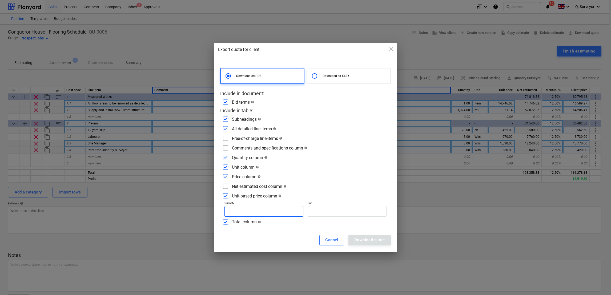
click at [252, 214] on input "text" at bounding box center [263, 211] width 79 height 11
click at [330, 210] on input "text" at bounding box center [347, 211] width 79 height 11
click at [368, 241] on div "Download quote" at bounding box center [369, 239] width 31 height 7
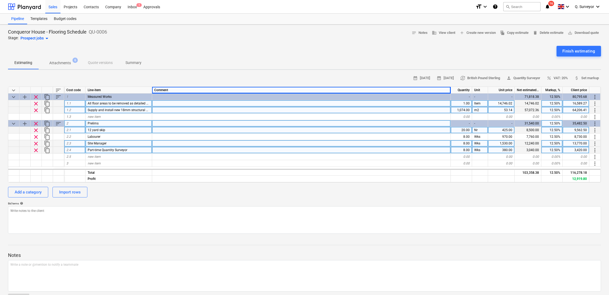
click at [31, 40] on div "Prospect jobs arrow_drop_down" at bounding box center [36, 38] width 30 height 6
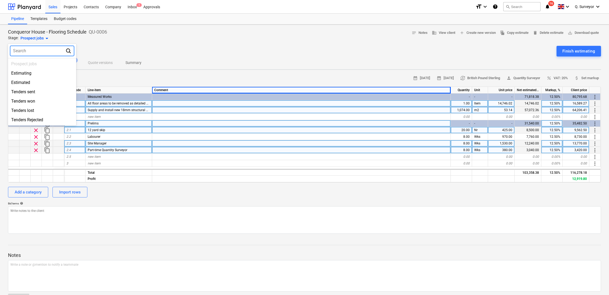
click at [36, 37] on div at bounding box center [304, 147] width 609 height 295
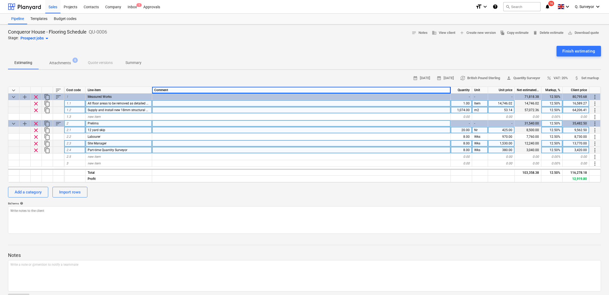
click at [274, 33] on div "Conqueror House - Flooring Schedule QU-0006 Stage: Prospect jobs arrow_drop_dow…" at bounding box center [304, 35] width 593 height 13
click at [140, 63] on p "Summary" at bounding box center [134, 63] width 16 height 6
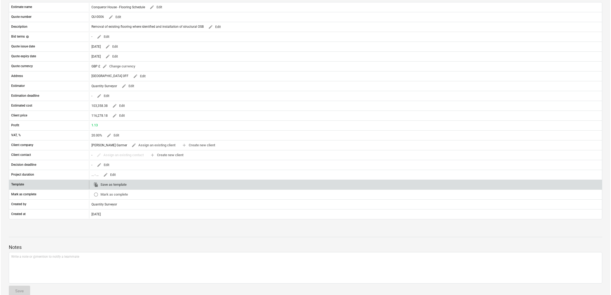
scroll to position [80, 0]
click at [120, 183] on span "file_copy Save as template" at bounding box center [109, 183] width 33 height 6
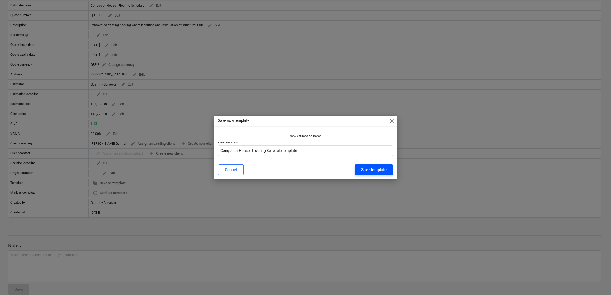
click at [379, 169] on div "Save template" at bounding box center [373, 169] width 25 height 7
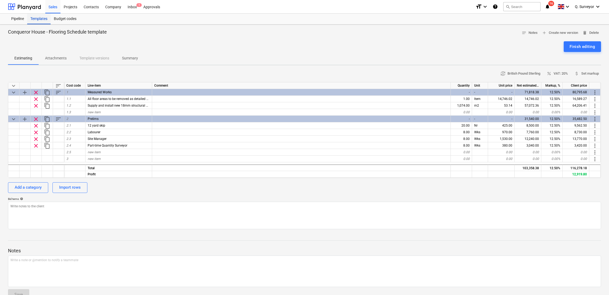
click at [35, 17] on div "Templates" at bounding box center [38, 19] width 23 height 11
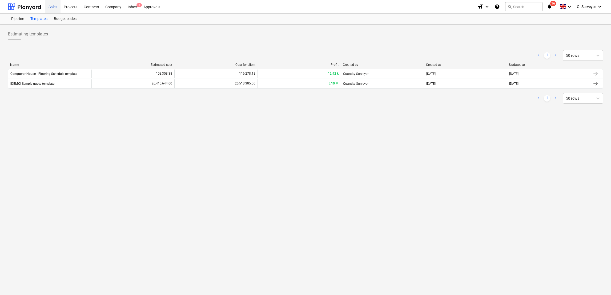
click at [57, 7] on div "Sales" at bounding box center [52, 7] width 15 height 14
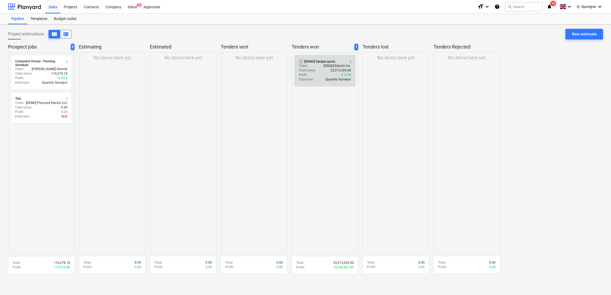
click at [329, 64] on p "[DEMO] Electric Inc." at bounding box center [337, 66] width 27 height 5
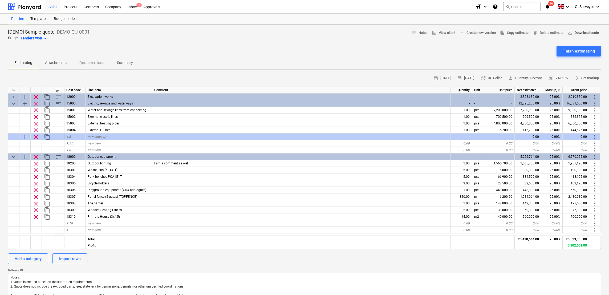
click at [582, 32] on span "save_alt Download quote" at bounding box center [583, 33] width 31 height 6
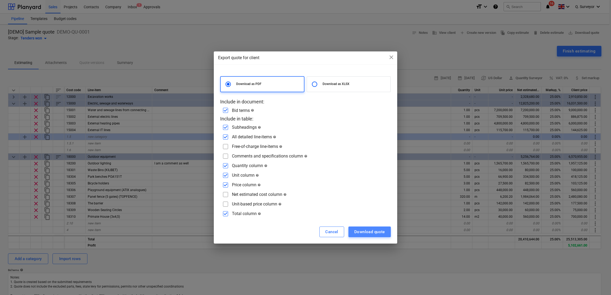
click at [361, 235] on div "Download quote" at bounding box center [369, 231] width 31 height 7
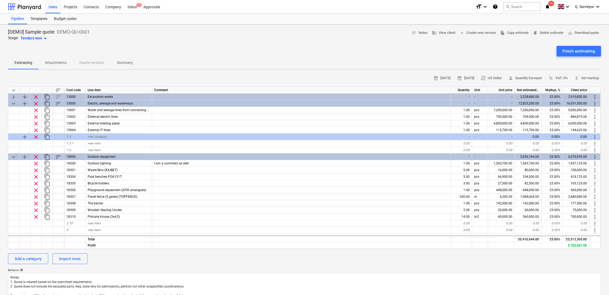
click at [168, 51] on div "Finish estimating" at bounding box center [304, 51] width 593 height 11
click at [112, 10] on div "Company" at bounding box center [113, 7] width 22 height 14
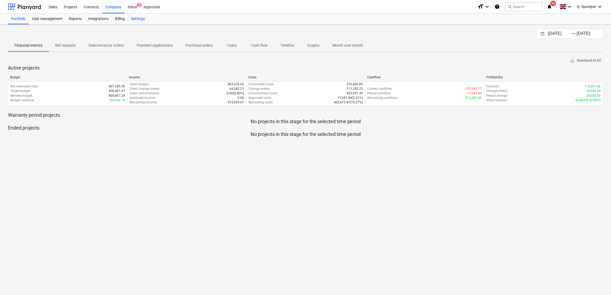
click at [141, 18] on div "Settings" at bounding box center [138, 19] width 20 height 11
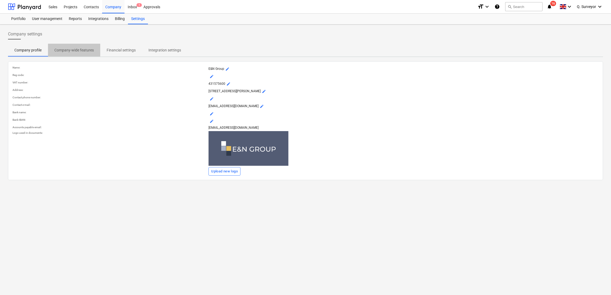
click at [73, 51] on p "Company-wide features" at bounding box center [73, 50] width 39 height 6
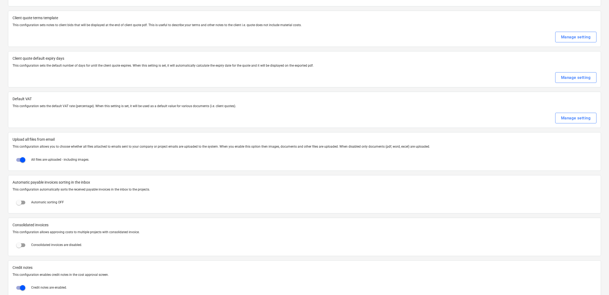
scroll to position [200, 0]
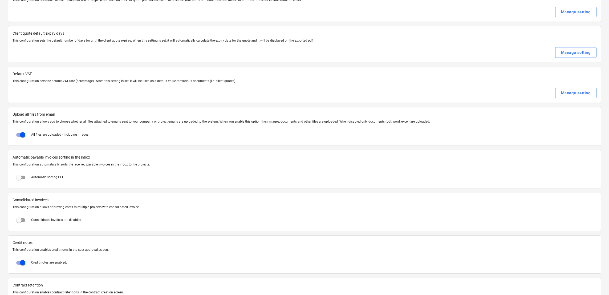
click at [21, 136] on input "checkbox" at bounding box center [22, 134] width 13 height 13
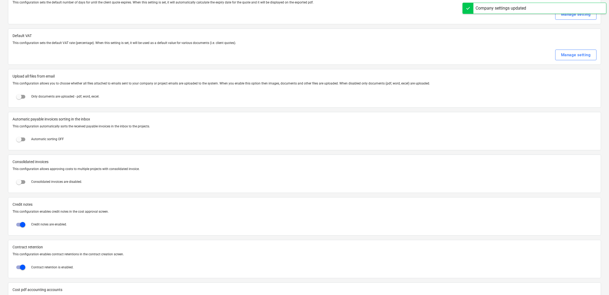
scroll to position [240, 0]
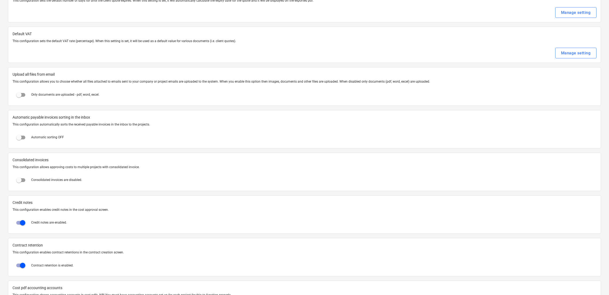
click at [25, 139] on input "checkbox" at bounding box center [19, 137] width 13 height 13
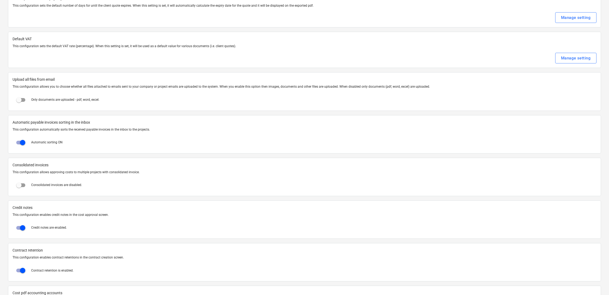
scroll to position [280, 0]
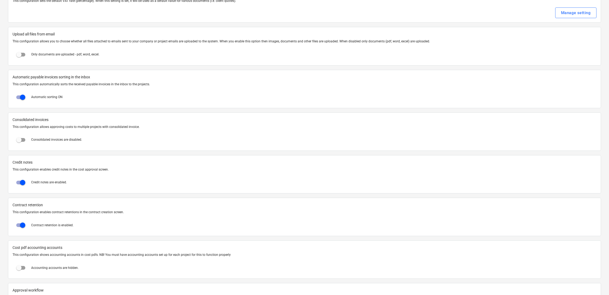
click at [23, 141] on input "checkbox" at bounding box center [19, 140] width 13 height 13
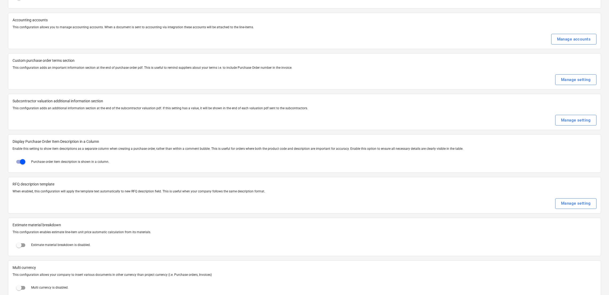
scroll to position [680, 0]
click at [564, 122] on div "Manage setting" at bounding box center [576, 118] width 30 height 7
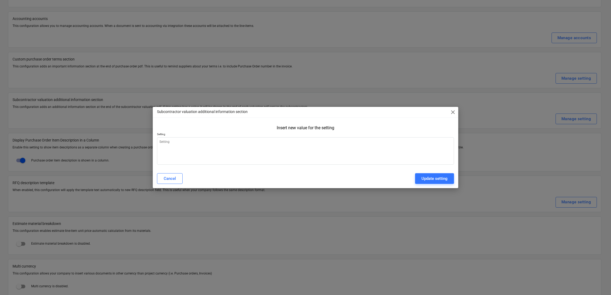
click at [450, 112] on span "close" at bounding box center [453, 112] width 6 height 6
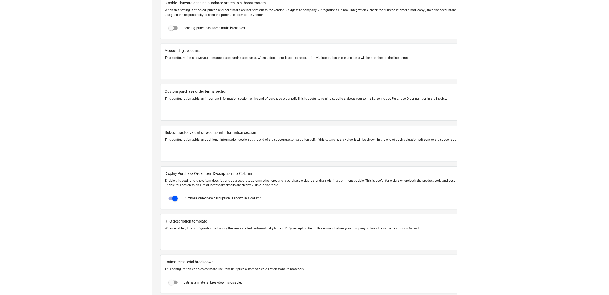
scroll to position [632, 0]
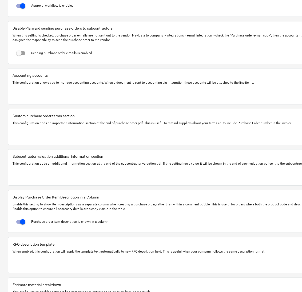
click at [65, 161] on div at bounding box center [182, 160] width 339 height 2
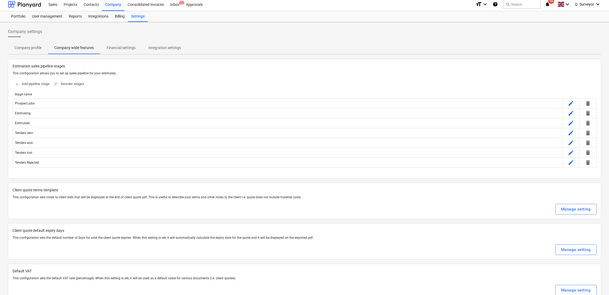
scroll to position [0, 0]
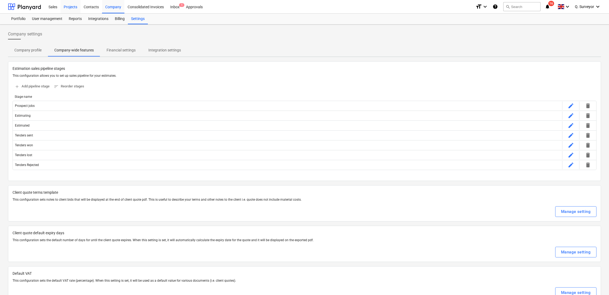
click at [71, 7] on div "Projects" at bounding box center [70, 7] width 20 height 14
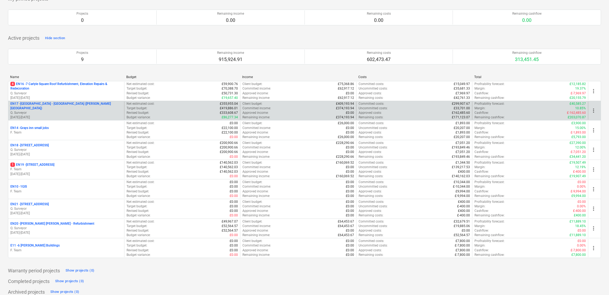
scroll to position [40, 0]
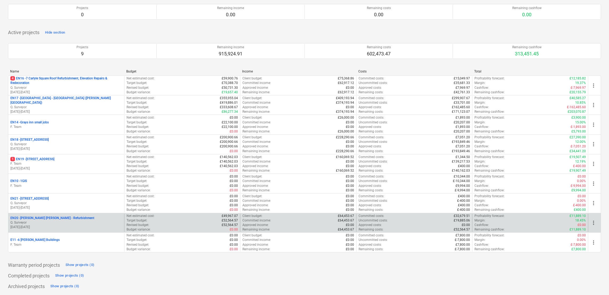
click at [36, 221] on p "Q. Surveyor" at bounding box center [66, 222] width 112 height 5
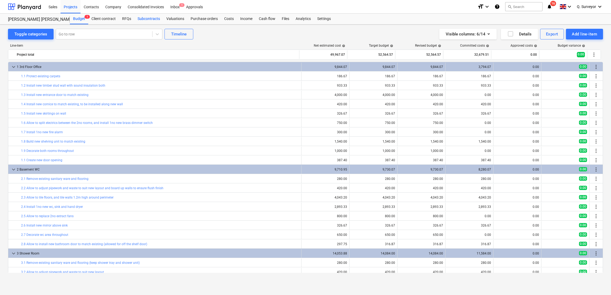
click at [141, 16] on div "Subcontracts" at bounding box center [148, 19] width 29 height 11
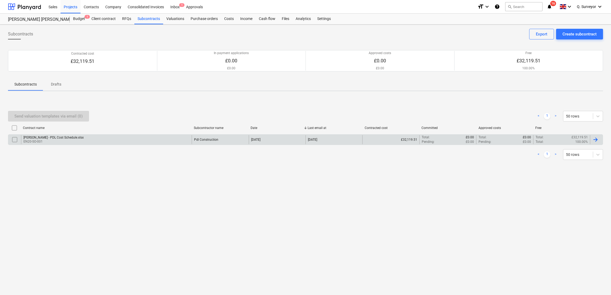
click at [43, 142] on p "EN20-SO-001" at bounding box center [53, 141] width 60 height 5
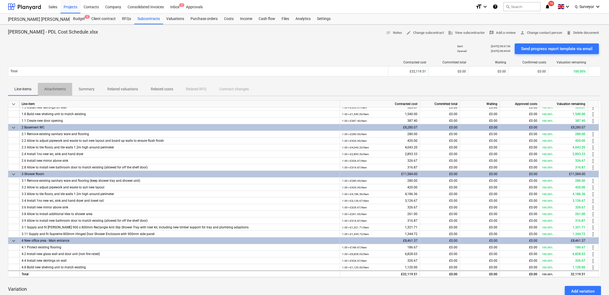
click at [59, 87] on p "Attachments" at bounding box center [55, 89] width 22 height 6
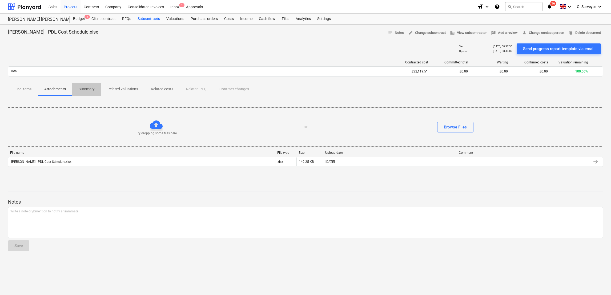
click at [77, 88] on span "Summary" at bounding box center [86, 89] width 29 height 9
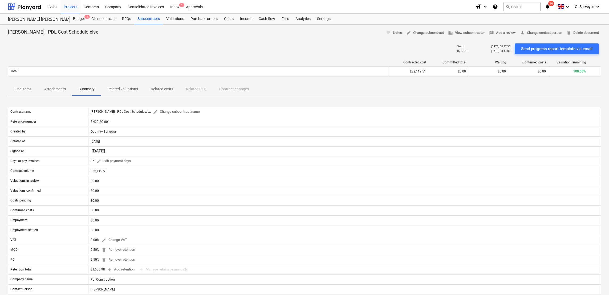
click at [136, 94] on span "Related valuations" at bounding box center [122, 89] width 43 height 9
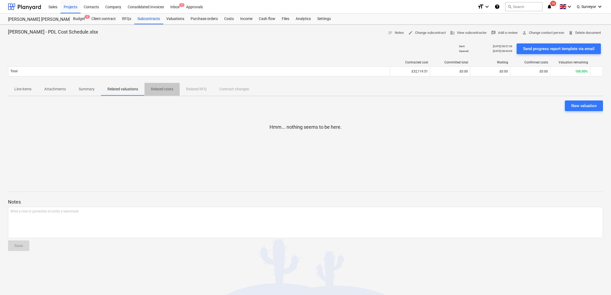
click at [154, 90] on p "Related costs" at bounding box center [162, 89] width 22 height 6
click at [169, 16] on div "Valuations" at bounding box center [175, 19] width 24 height 11
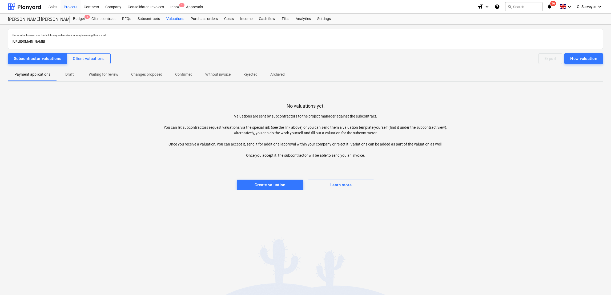
click at [111, 75] on p "Waiting for review" at bounding box center [104, 75] width 30 height 6
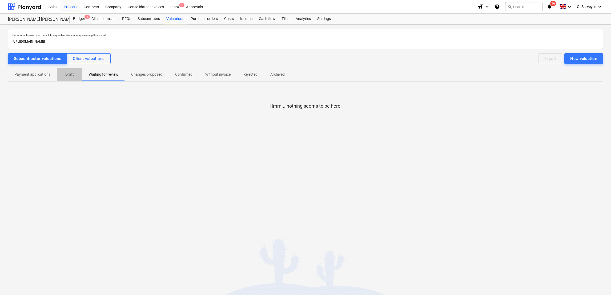
click at [64, 72] on p "Draft" at bounding box center [69, 75] width 13 height 6
click at [137, 69] on button "Changes proposed" at bounding box center [147, 74] width 44 height 13
click at [191, 72] on p "Confirmed" at bounding box center [183, 75] width 17 height 6
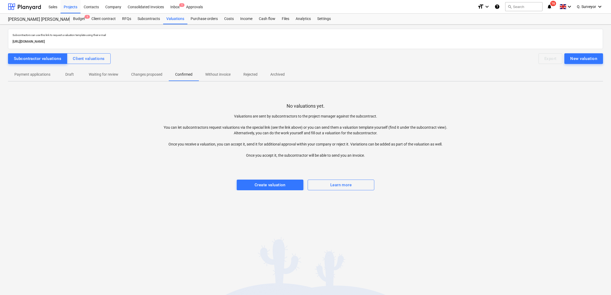
click at [226, 73] on p "Without invoice" at bounding box center [217, 75] width 25 height 6
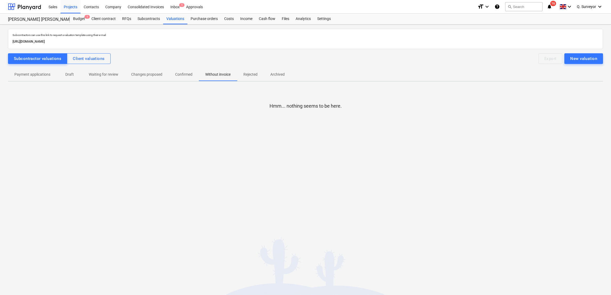
click at [262, 77] on span "Rejected" at bounding box center [250, 74] width 27 height 9
click at [285, 75] on span "Archived" at bounding box center [277, 74] width 27 height 9
click at [38, 76] on p "Payment applications" at bounding box center [32, 75] width 36 height 6
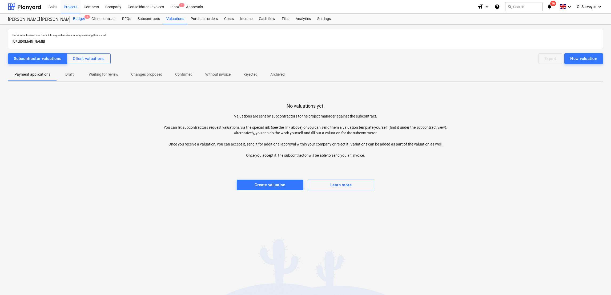
click at [87, 22] on div "Budget 1" at bounding box center [79, 19] width 18 height 11
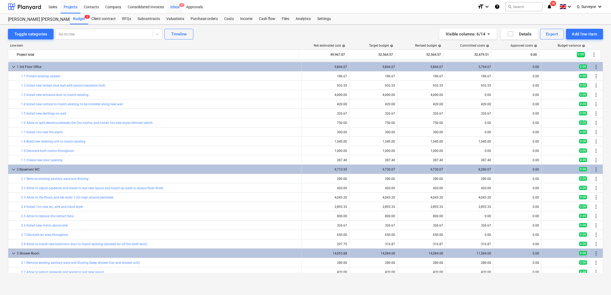
click at [178, 13] on div "Inbox 1" at bounding box center [175, 7] width 16 height 14
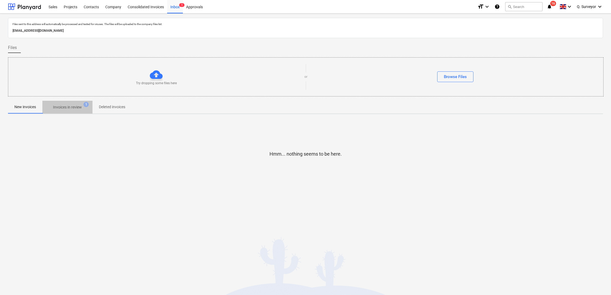
click at [53, 109] on span "Invoices in review 1" at bounding box center [67, 107] width 37 height 6
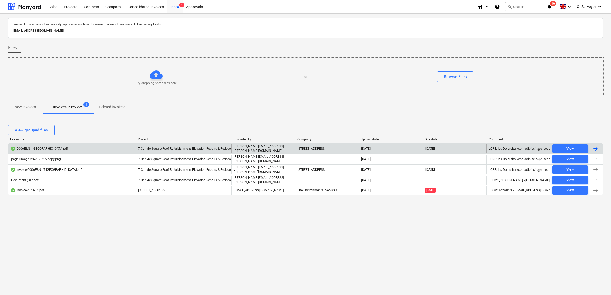
click at [596, 147] on div at bounding box center [595, 148] width 6 height 6
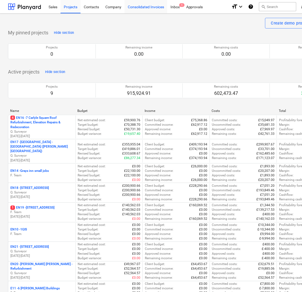
click at [143, 9] on div "Consolidated Invoices" at bounding box center [145, 7] width 43 height 14
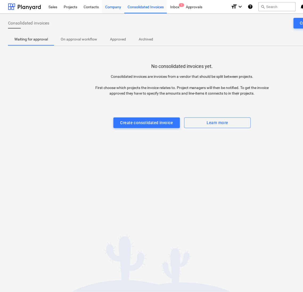
click at [119, 6] on div "Company" at bounding box center [113, 7] width 22 height 14
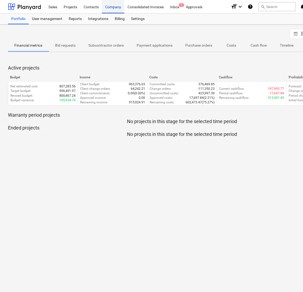
click at [120, 9] on div "Company" at bounding box center [113, 7] width 22 height 14
click at [140, 17] on div "Settings" at bounding box center [138, 19] width 20 height 11
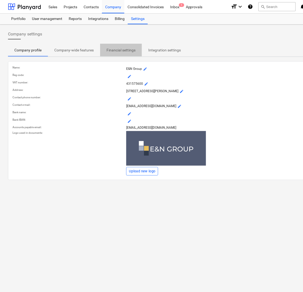
click at [118, 50] on p "Financial settings" at bounding box center [121, 50] width 29 height 6
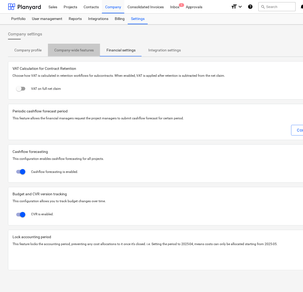
click at [91, 49] on p "Company-wide features" at bounding box center [73, 50] width 39 height 6
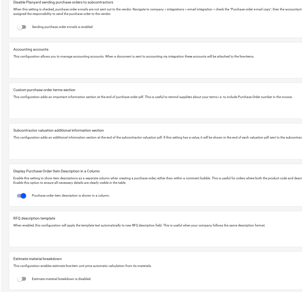
scroll to position [680, 0]
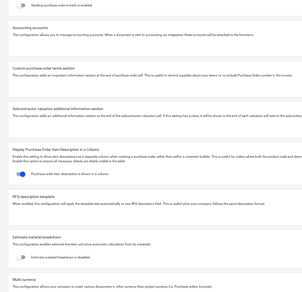
click at [95, 118] on p "This configuration adds an additional information section at the end of the sub…" at bounding box center [182, 116] width 339 height 5
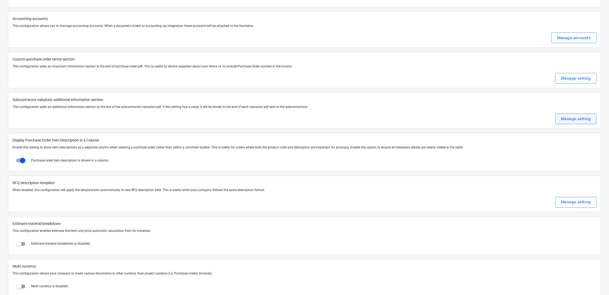
click at [303, 120] on div "Manage setting" at bounding box center [576, 118] width 30 height 7
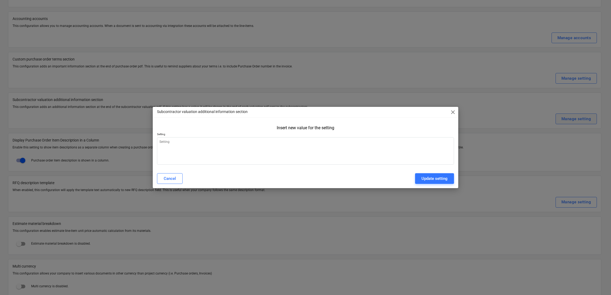
type textarea "x"
click at [223, 144] on textarea at bounding box center [305, 150] width 297 height 27
type textarea "u"
type textarea "x"
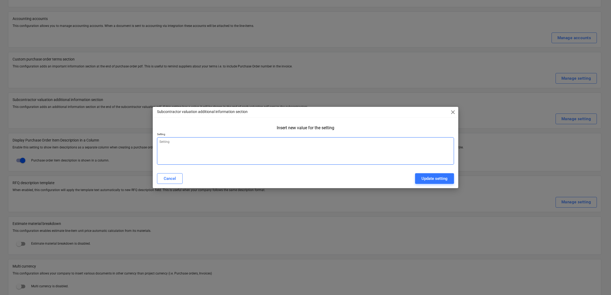
type textarea "D"
type textarea "x"
type textarea "Du"
type textarea "x"
type textarea "Due"
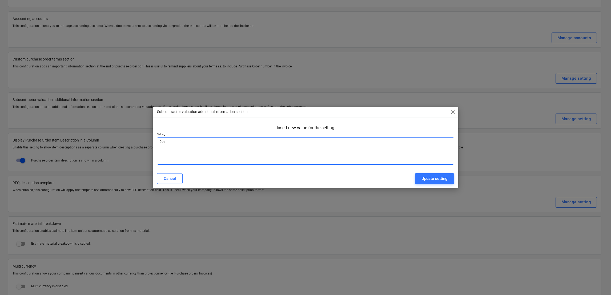
type textarea "x"
type textarea "Due"
type textarea "x"
type textarea "Due D"
type textarea "x"
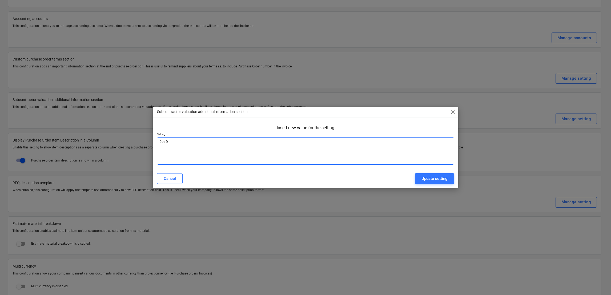
type textarea "Due Da"
type textarea "x"
type textarea "Due Dat"
type textarea "x"
type textarea "Due Date"
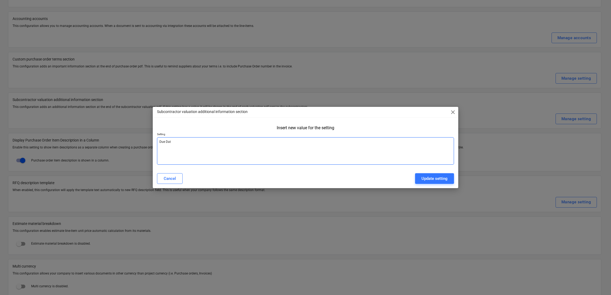
type textarea "x"
type textarea "Due Date:"
type textarea "x"
type textarea "Due Date"
type textarea "x"
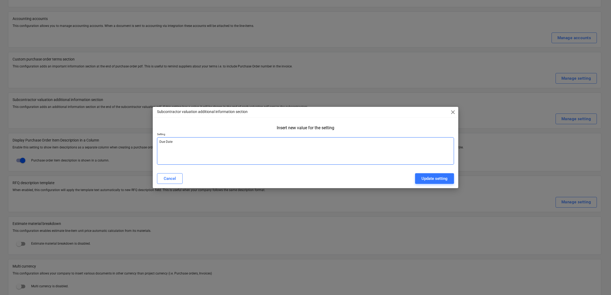
type textarea "Due Dat"
type textarea "x"
type textarea "Due Da"
type textarea "x"
type textarea "Due D"
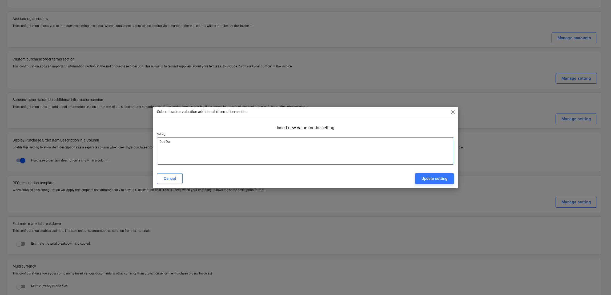
type textarea "x"
type textarea "Due"
type textarea "x"
type textarea "Due"
type textarea "x"
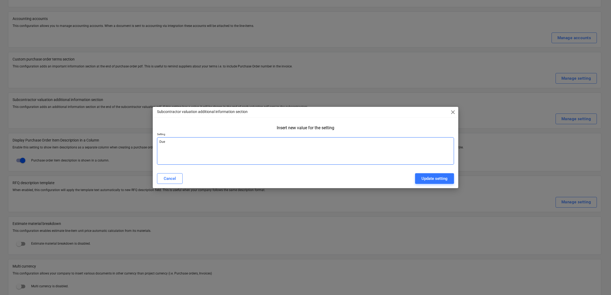
type textarea "Du"
type textarea "x"
type textarea "D"
type textarea "x"
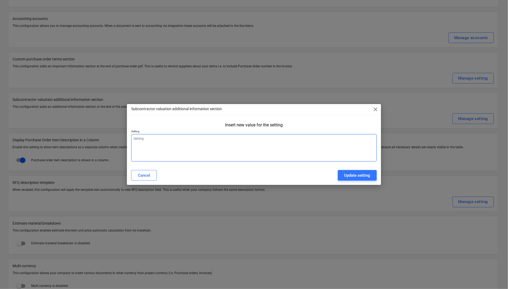
type textarea "x"
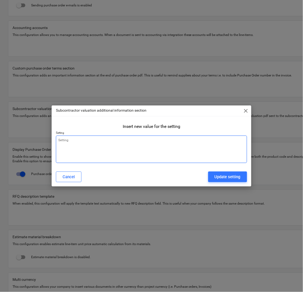
click at [109, 142] on textarea at bounding box center [151, 149] width 191 height 27
paste textarea "This Section 110A payment notice is issued pursuant to Housing Grants, Constrac…"
type textarea "This Section 110A payment notice is issued pursuant to Housing Grants, Constrac…"
type textarea "x"
click at [169, 139] on textarea "This Section 110A payment notice is issued pursuant to Housing Grants, Constrac…" at bounding box center [151, 149] width 191 height 27
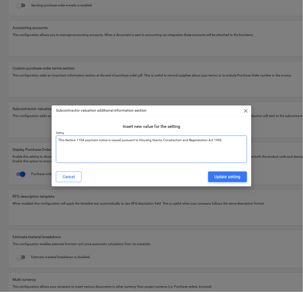
type textarea "This Section 110A payment notice is issued pursuant to Housing Grants, Construc…"
type textarea "x"
click at [208, 150] on textarea "This Section 110A payment notice is issued pursuant to Housing Grants, Construc…" at bounding box center [151, 149] width 191 height 27
click at [228, 145] on textarea "This Section 110A payment notice is issued pursuant to Housing Grants, Construc…" at bounding box center [151, 149] width 191 height 27
type textarea "This Section 110A payment notice is issued pursuant to Housing Grants, Construc…"
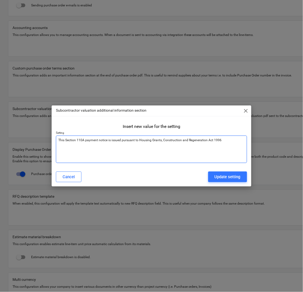
type textarea "x"
type textarea "This Section 110A payment notice is issued pursuant to Housing Grants, Construc…"
type textarea "x"
type textarea "This Section 110A payment notice is issued pursuant to Housing Grants, Construc…"
type textarea "x"
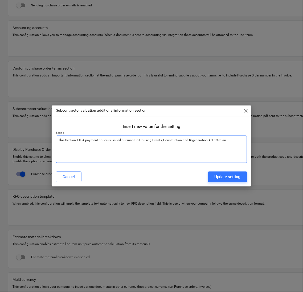
type textarea "This Section 110A payment notice is issued pursuant to Housing Grants, Construc…"
type textarea "x"
type textarea "This Section 110A payment notice is issued pursuant to Housing Grants, Construc…"
type textarea "x"
paste textarea "it amendments, together with The Scheme for Construction Contracts (England and…"
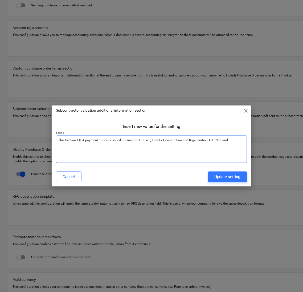
type textarea "This Section 110A payment notice is issued pursuant to Housing Grants, Construc…"
type textarea "x"
click at [228, 141] on textarea "This Section 110A payment notice is issued pursuant to Housing Grants, Construc…" at bounding box center [151, 149] width 191 height 27
type textarea "This Section 110A payment notice is issued pursuant to Housing Grants, Construc…"
type textarea "x"
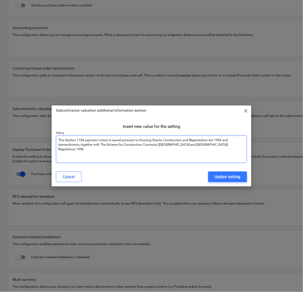
type textarea "This Section 110A payment notice is issued pursuant to Housing Grants, Construc…"
type textarea "x"
click at [61, 147] on textarea "This Section 110A payment notice is issued pursuant to Housing Grants, Construc…" at bounding box center [151, 149] width 191 height 27
click at [66, 146] on textarea "This Section 110A payment notice is issued pursuant to Housing Grants, Construc…" at bounding box center [151, 149] width 191 height 27
click at [61, 146] on textarea "This Section 110A payment notice is issued pursuant to Housing Grants, Construc…" at bounding box center [151, 149] width 191 height 27
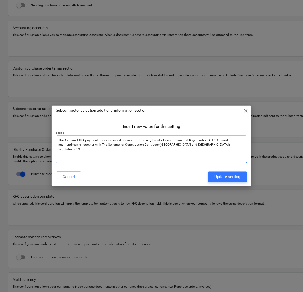
type textarea "This Section 110A payment notice is issued pursuant to Housing Grants, Construc…"
type textarea "x"
type textarea "This Section 110A payment notice is issued pursuant to Housing Grants, Construc…"
type textarea "x"
type textarea "This Section 110A payment notice is issued pursuant to Housing Grants, Construc…"
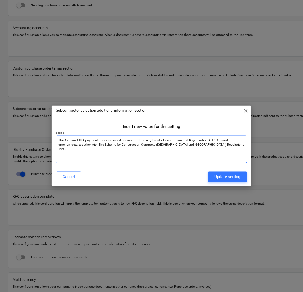
type textarea "x"
click at [221, 144] on textarea "This Section 110A payment notice is issued pursuant to Housing Grants, Construc…" at bounding box center [151, 149] width 191 height 27
click at [208, 143] on textarea "This Section 110A payment notice is issued pursuant to Housing Grants, Construc…" at bounding box center [151, 149] width 191 height 27
click at [211, 144] on textarea "This Section 110A payment notice is issued pursuant to Housing Grants, Construc…" at bounding box center [151, 149] width 191 height 27
type textarea "This Section 110A payment notice is issued pursuant to Housing Grants, Construc…"
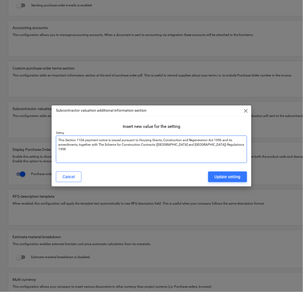
type textarea "x"
paste textarea "(Amendment) (England) Regulations 2011."
type textarea "This Section 110A payment notice is issued pursuant to Housing Grants, Construc…"
type textarea "x"
click at [139, 139] on textarea "This Section 110A payment notice is issued pursuant to Housing Grants, Construc…" at bounding box center [151, 149] width 191 height 27
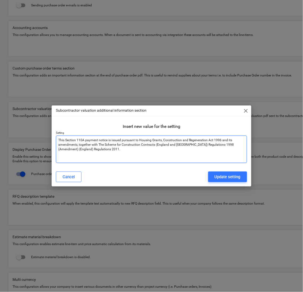
type textarea "This Section 110A payment notice is issued pursuant to tHousing Grants, Constru…"
type textarea "x"
type textarea "This Section 110A payment notice is issued pursuant to thHousing Grants, Constr…"
type textarea "x"
type textarea "This Section 110A payment notice is issued pursuant to theHousing Grants, Const…"
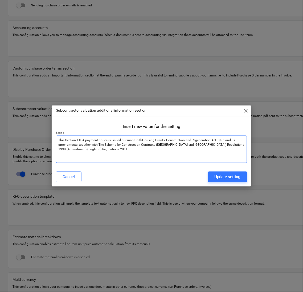
type textarea "x"
type textarea "This Section 110A payment notice is issued pursuant to the Housing Grants, Cons…"
type textarea "x"
type textarea "This Section 110A payment notice is issued pursuant to the Housing Grants, Cons…"
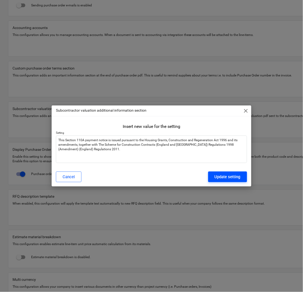
click at [225, 174] on div "Update setting" at bounding box center [228, 176] width 26 height 7
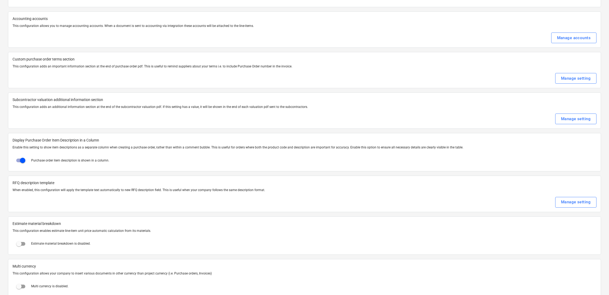
click at [303, 118] on div "Manage setting" at bounding box center [305, 119] width 584 height 11
click at [303, 120] on div "Manage setting" at bounding box center [576, 118] width 30 height 7
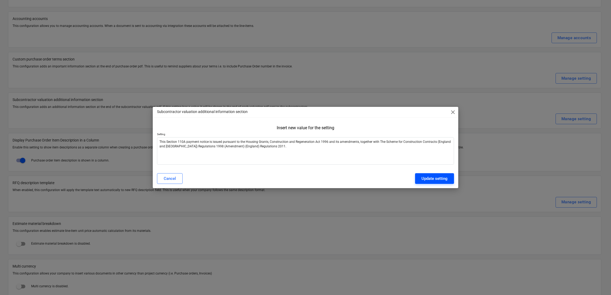
click at [303, 182] on button "Update setting" at bounding box center [434, 178] width 39 height 11
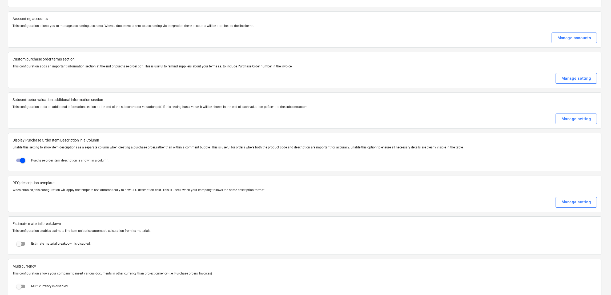
type textarea "x"
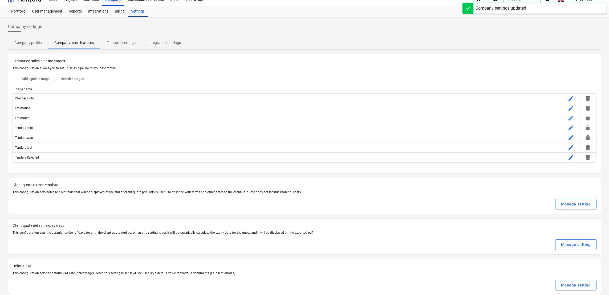
scroll to position [0, 0]
